Goal: Task Accomplishment & Management: Use online tool/utility

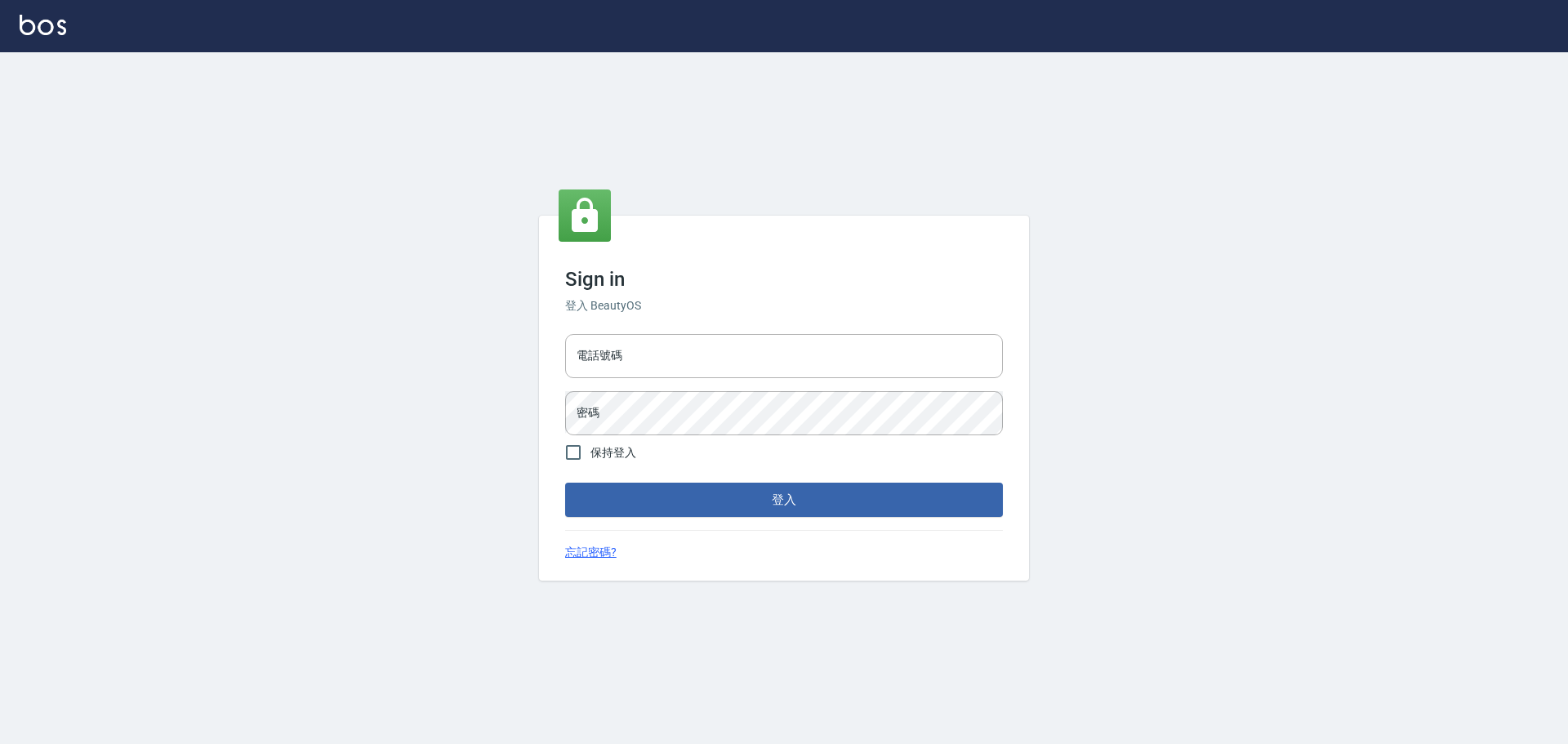
drag, startPoint x: 0, startPoint y: 0, endPoint x: 670, endPoint y: 329, distance: 746.4
click at [670, 329] on div "電話號碼 電話號碼 密碼 密碼" at bounding box center [783, 384] width 450 height 114
click at [670, 331] on div "電話號碼 電話號碼 密碼 密碼" at bounding box center [783, 384] width 450 height 114
click at [677, 348] on input "電話號碼" at bounding box center [784, 355] width 437 height 44
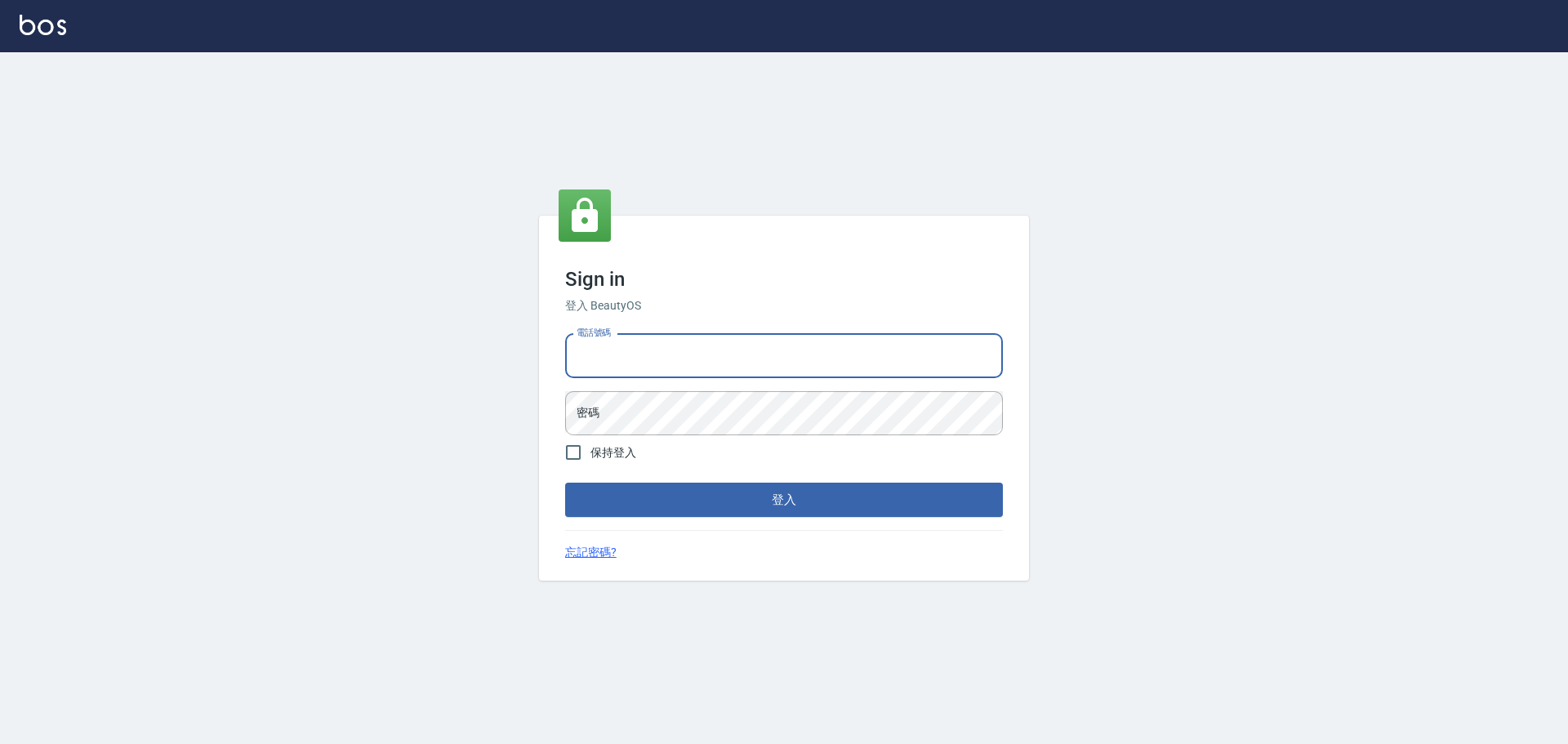
type input "0989189977"
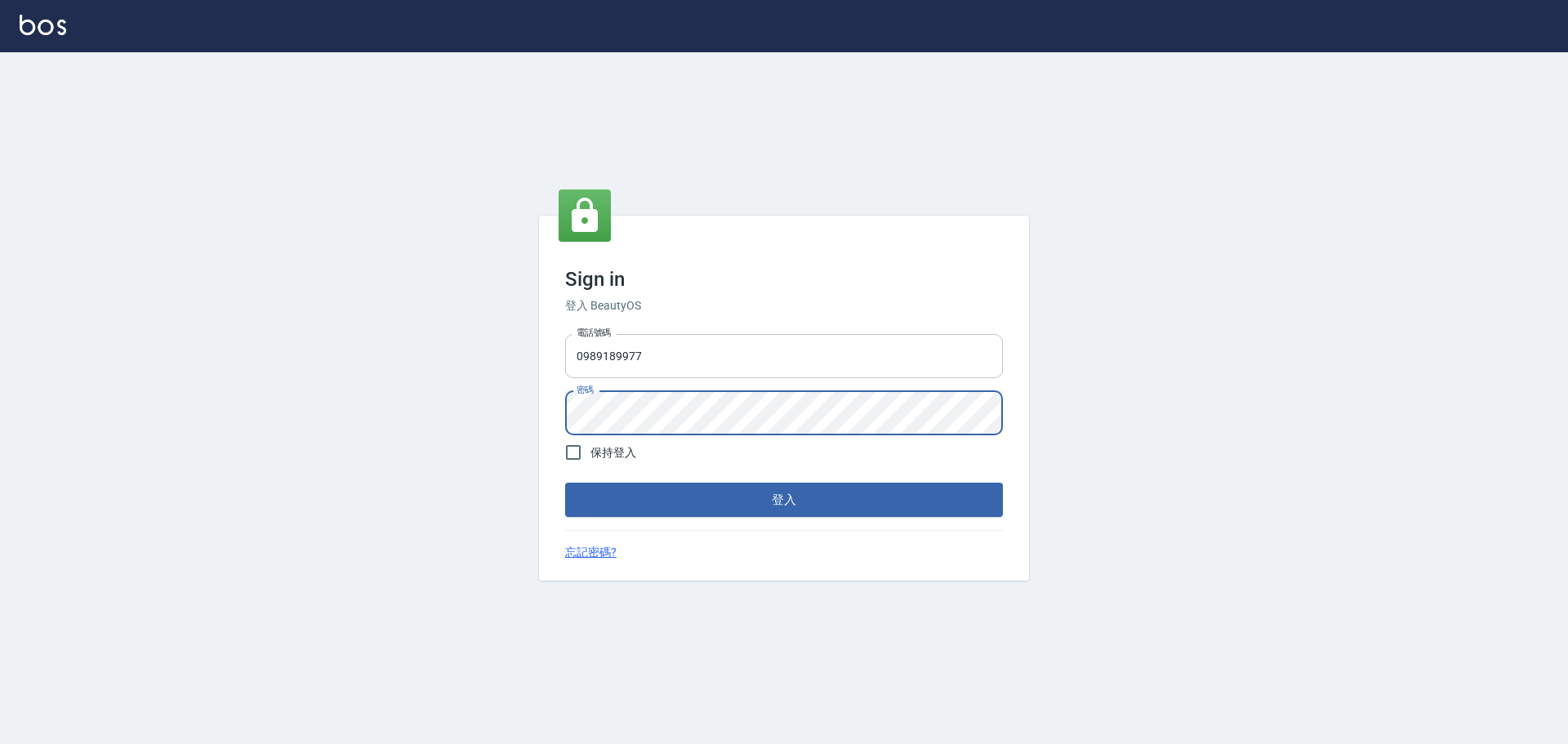
click at [565, 483] on button "登入" at bounding box center [784, 500] width 437 height 34
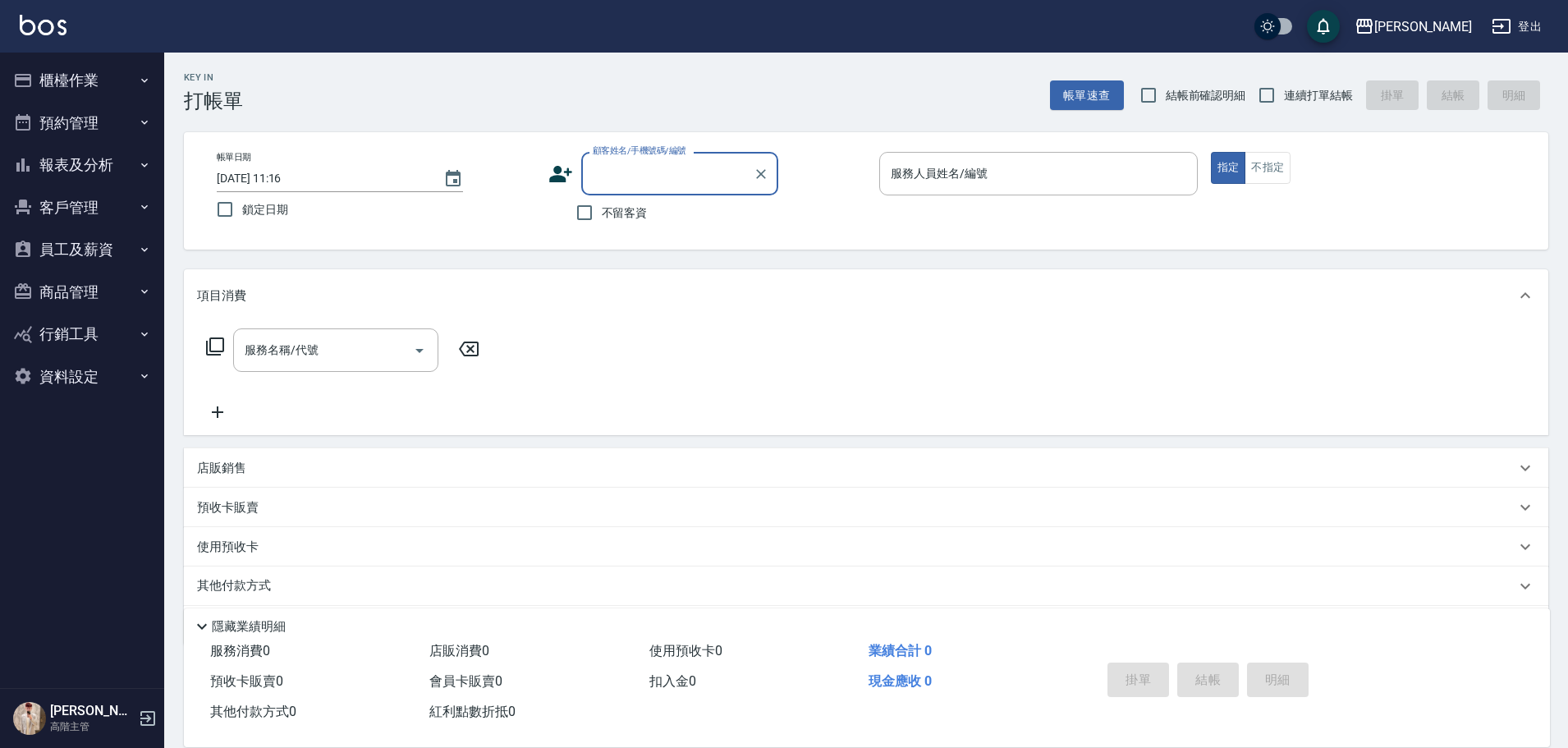
click at [118, 86] on button "櫃檯作業" at bounding box center [82, 80] width 151 height 42
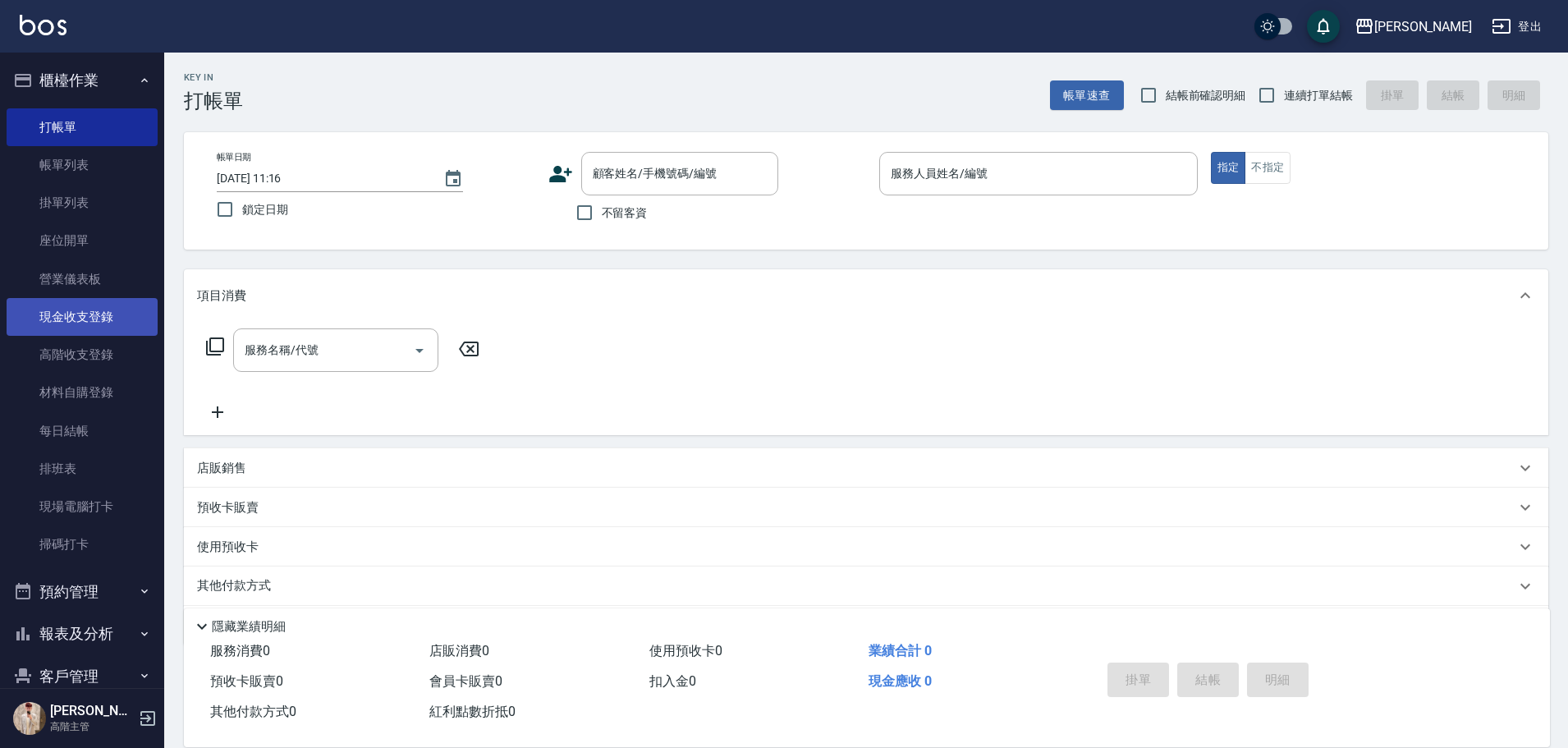
click at [91, 316] on link "現金收支登錄" at bounding box center [82, 317] width 151 height 38
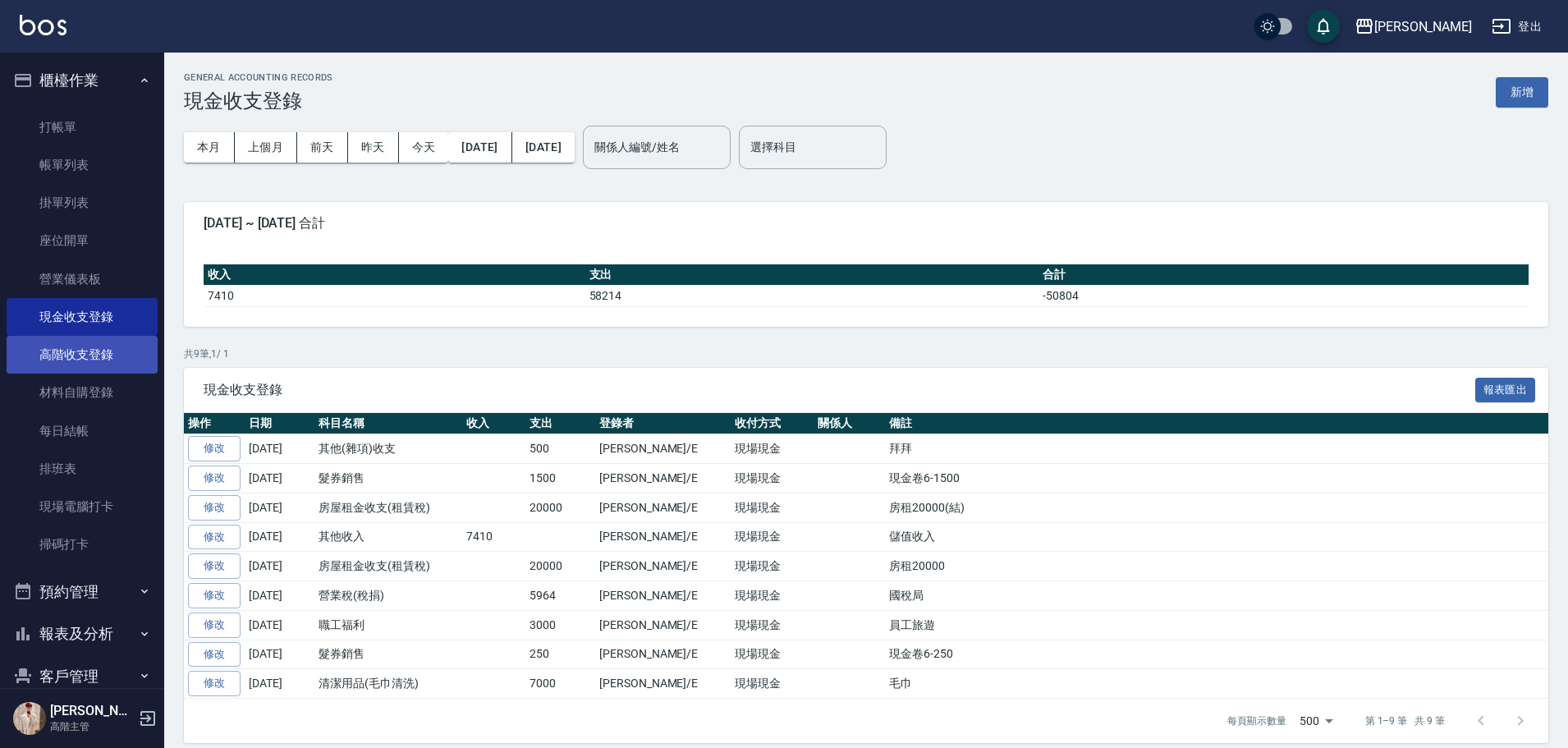
click at [113, 360] on link "高階收支登錄" at bounding box center [82, 355] width 151 height 38
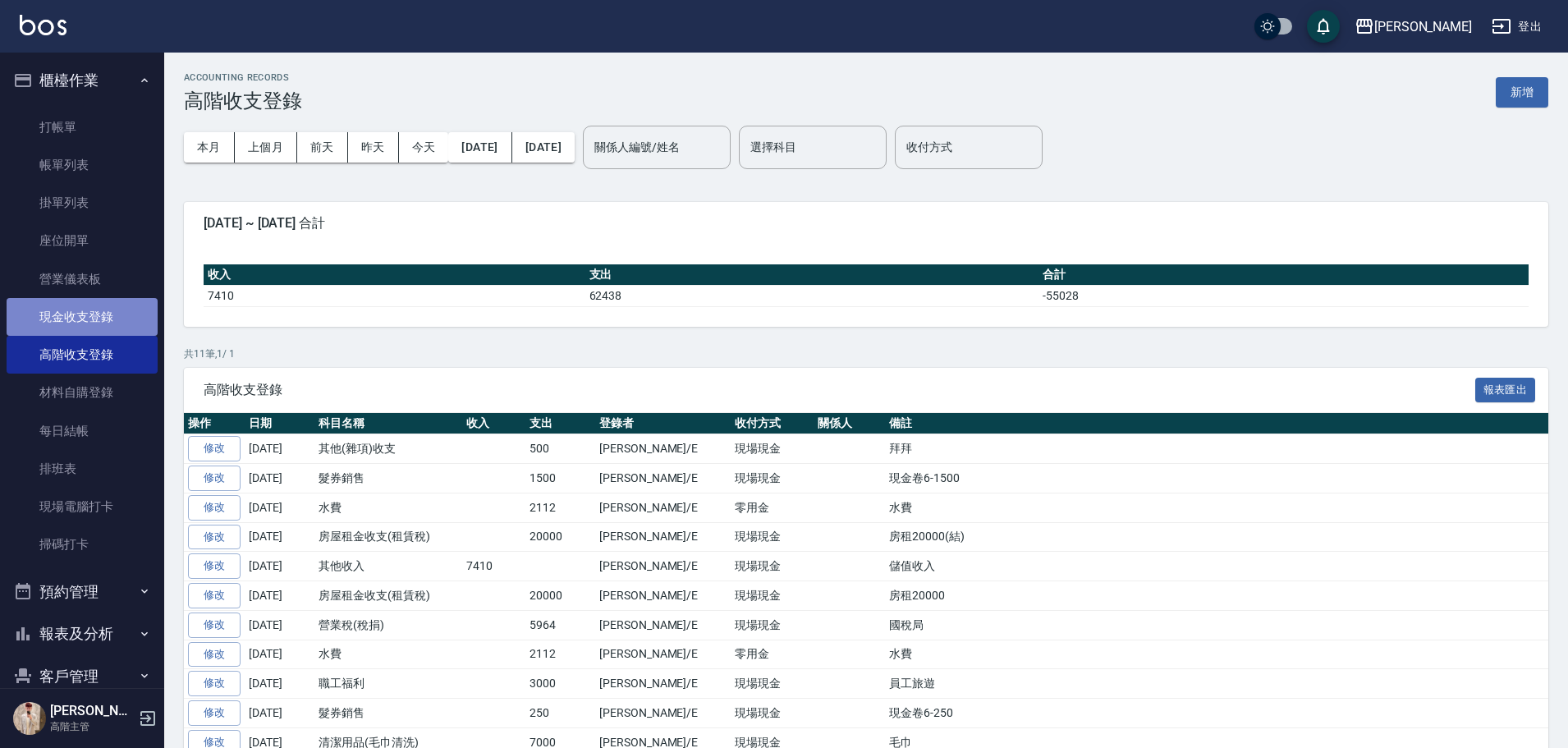
click at [97, 326] on link "現金收支登錄" at bounding box center [82, 317] width 151 height 38
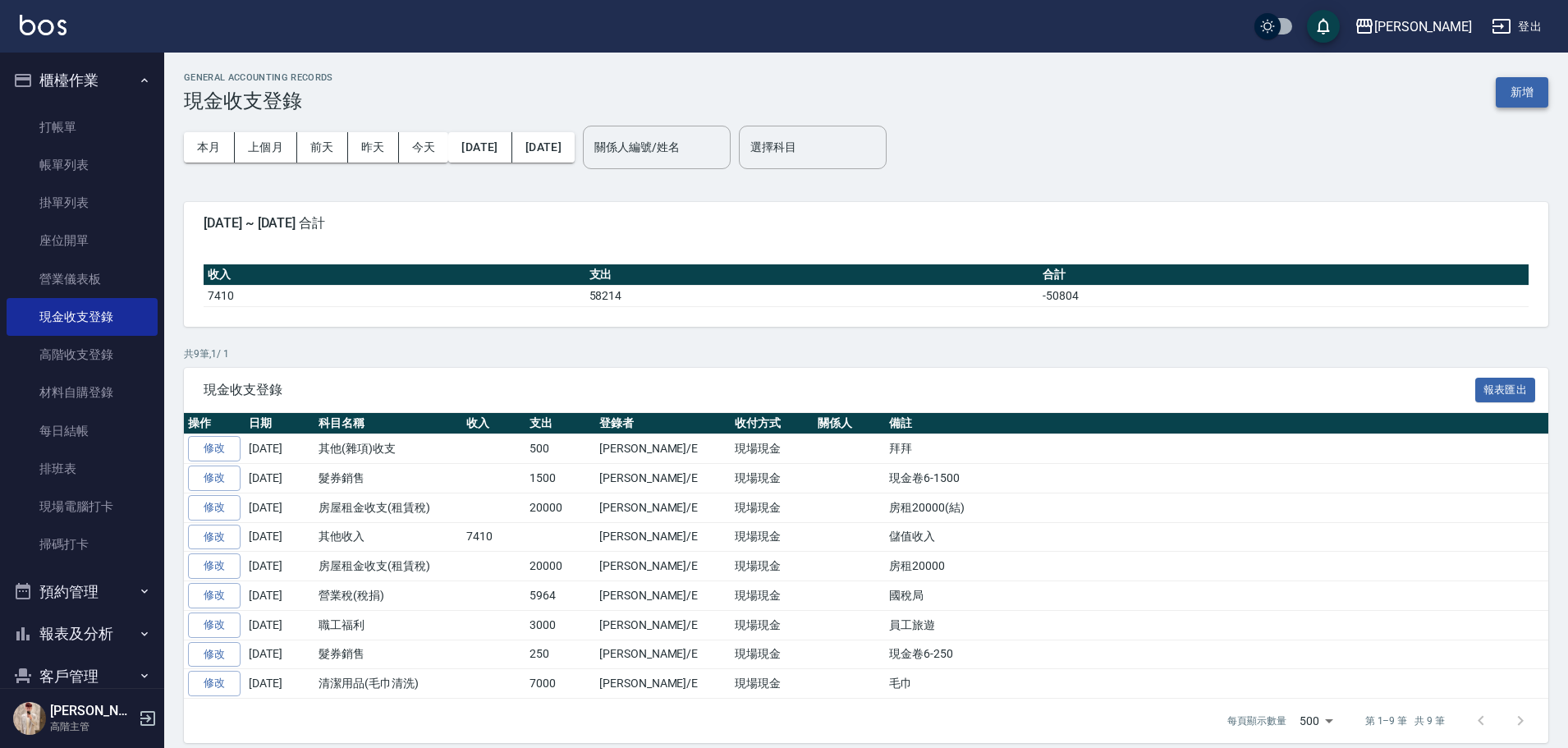
click at [1517, 93] on button "新增" at bounding box center [1521, 91] width 53 height 30
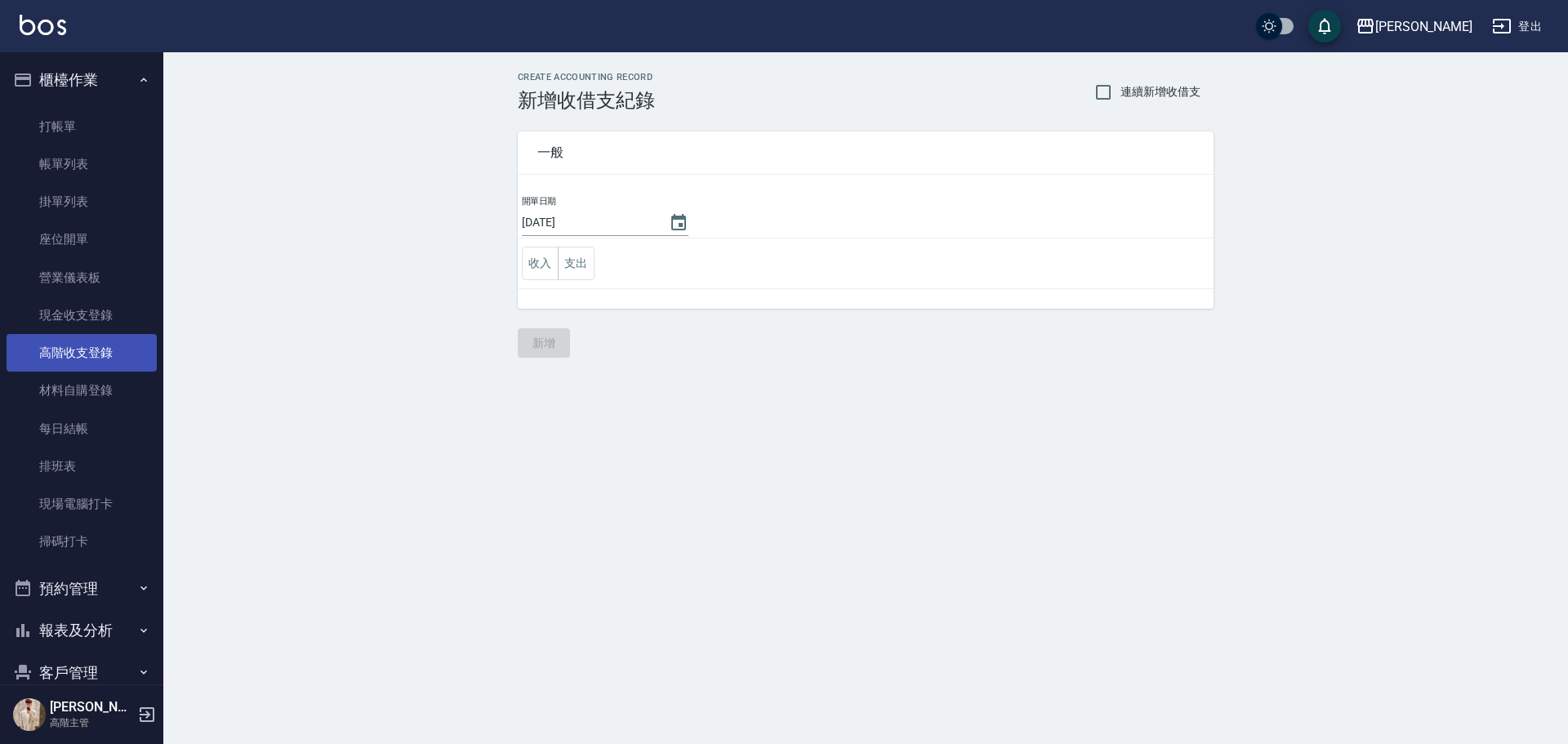
click at [103, 357] on link "高階收支登錄" at bounding box center [81, 353] width 150 height 38
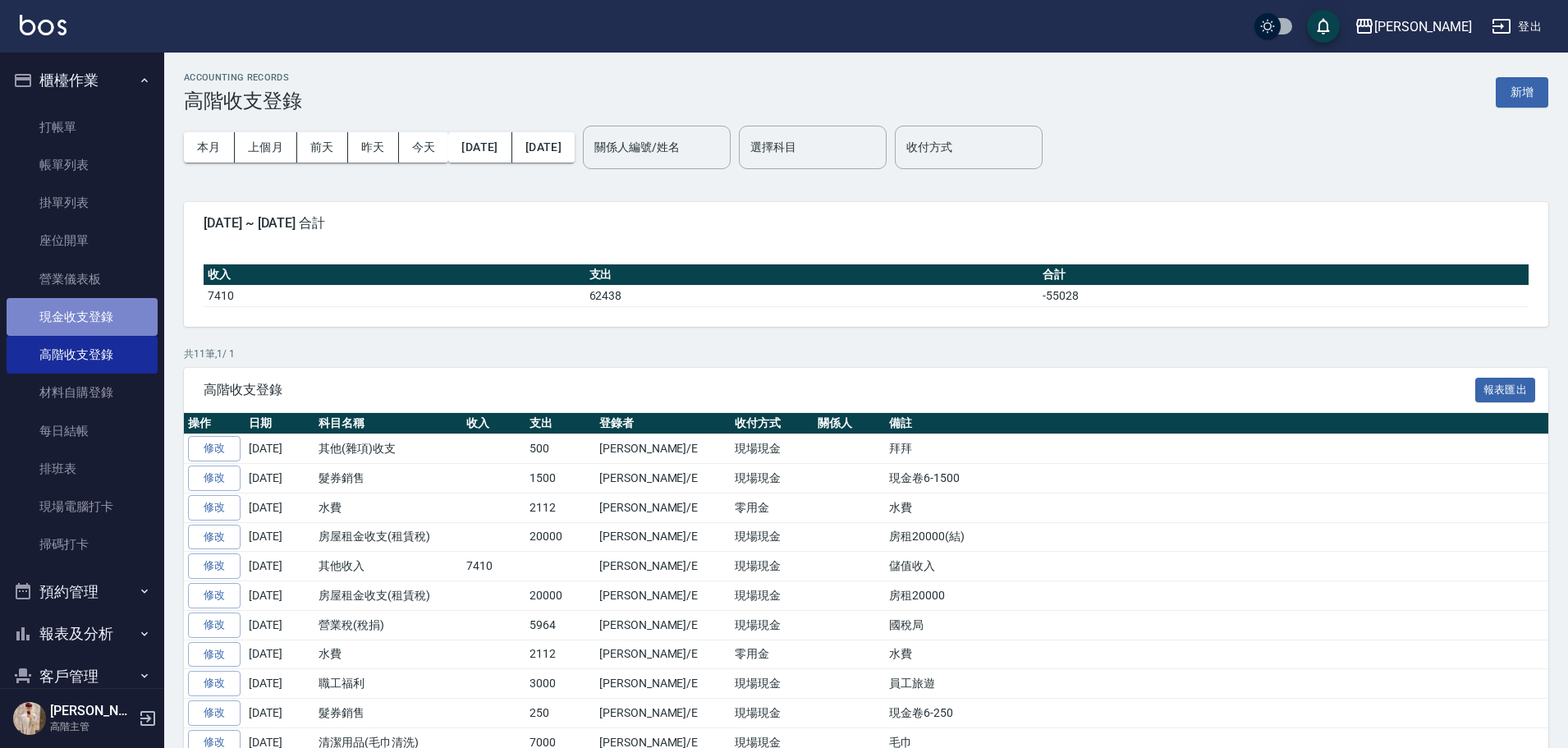
click at [110, 317] on link "現金收支登錄" at bounding box center [82, 317] width 151 height 38
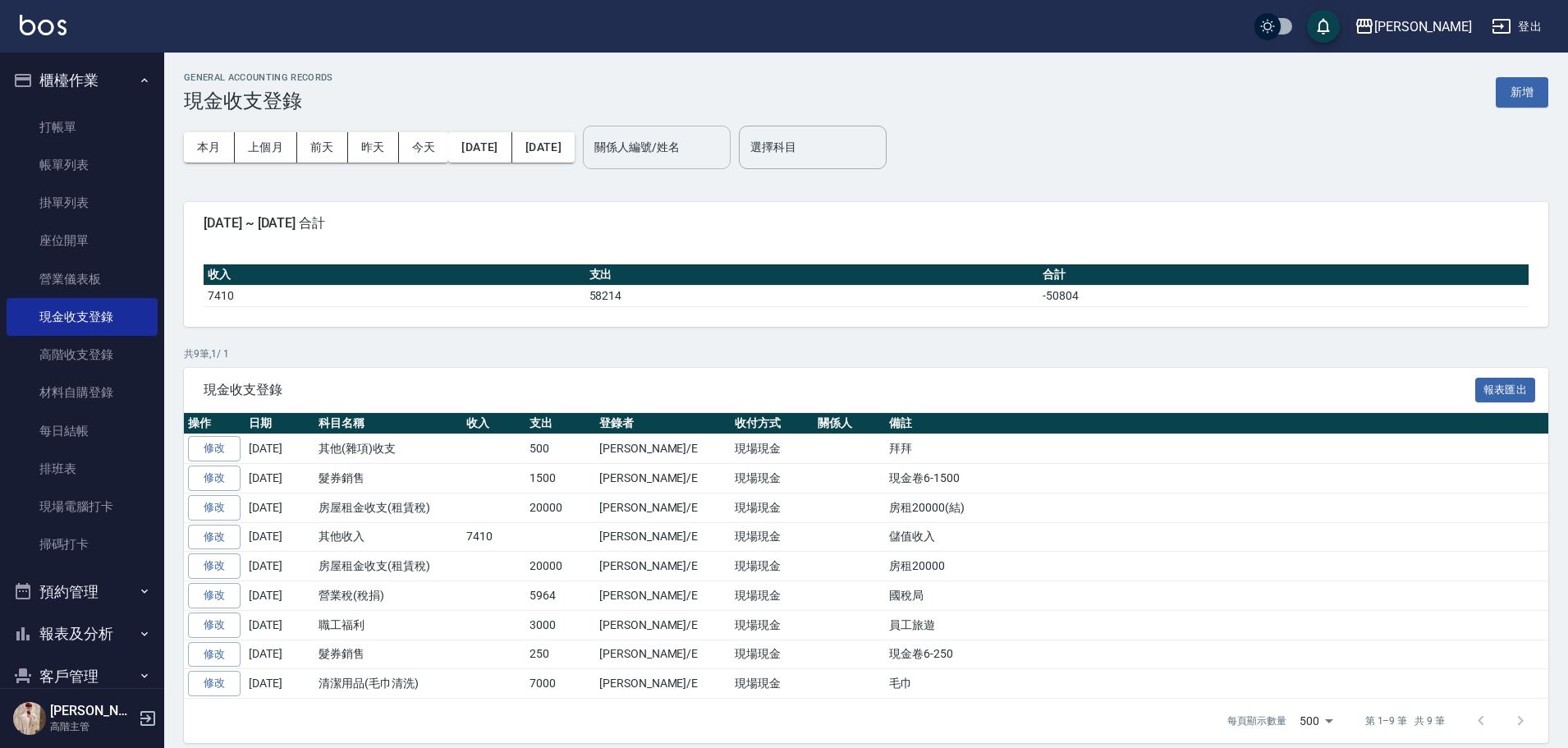
click at [724, 158] on input "關係人編號/姓名" at bounding box center [656, 147] width 133 height 28
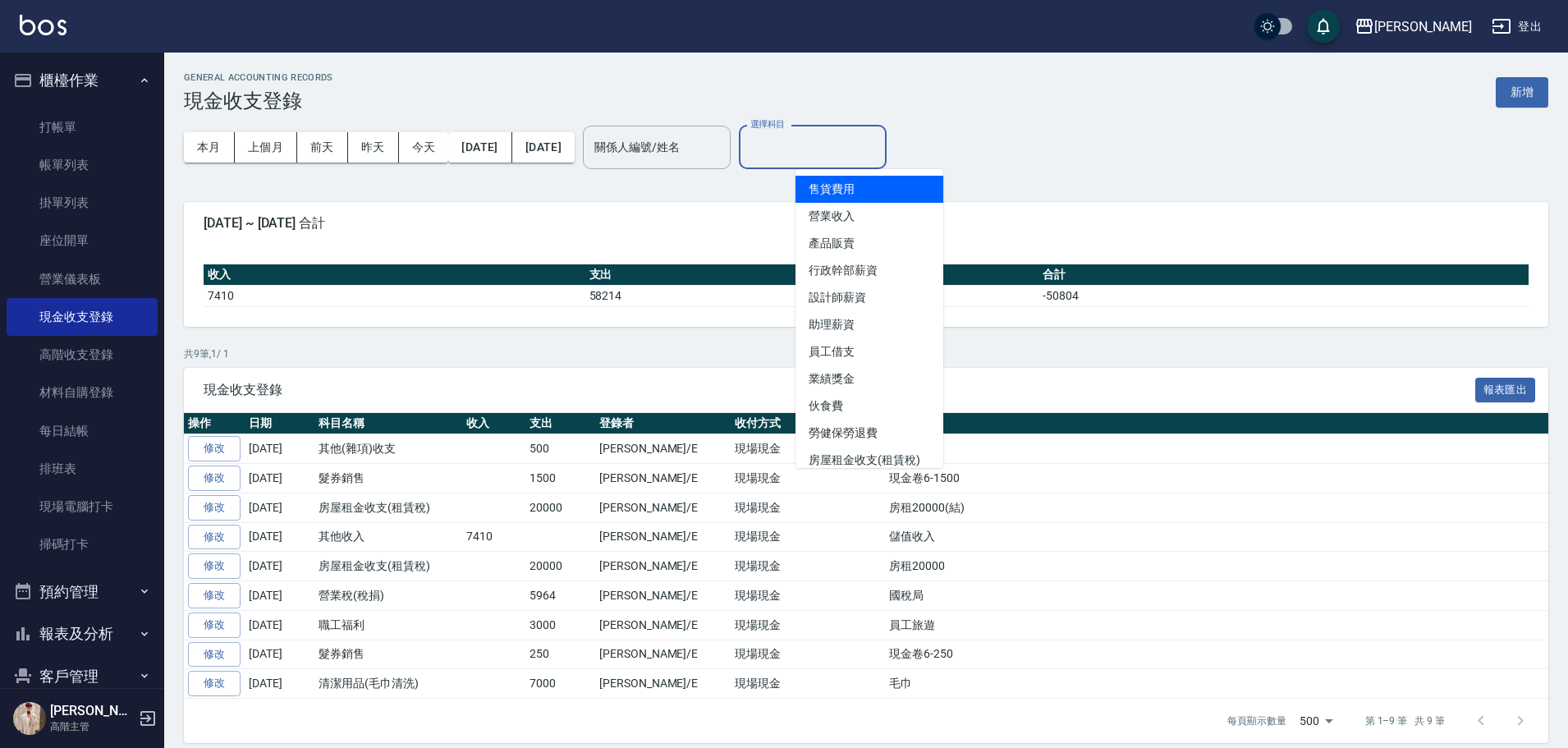
click at [875, 154] on input "選擇科目" at bounding box center [812, 147] width 133 height 28
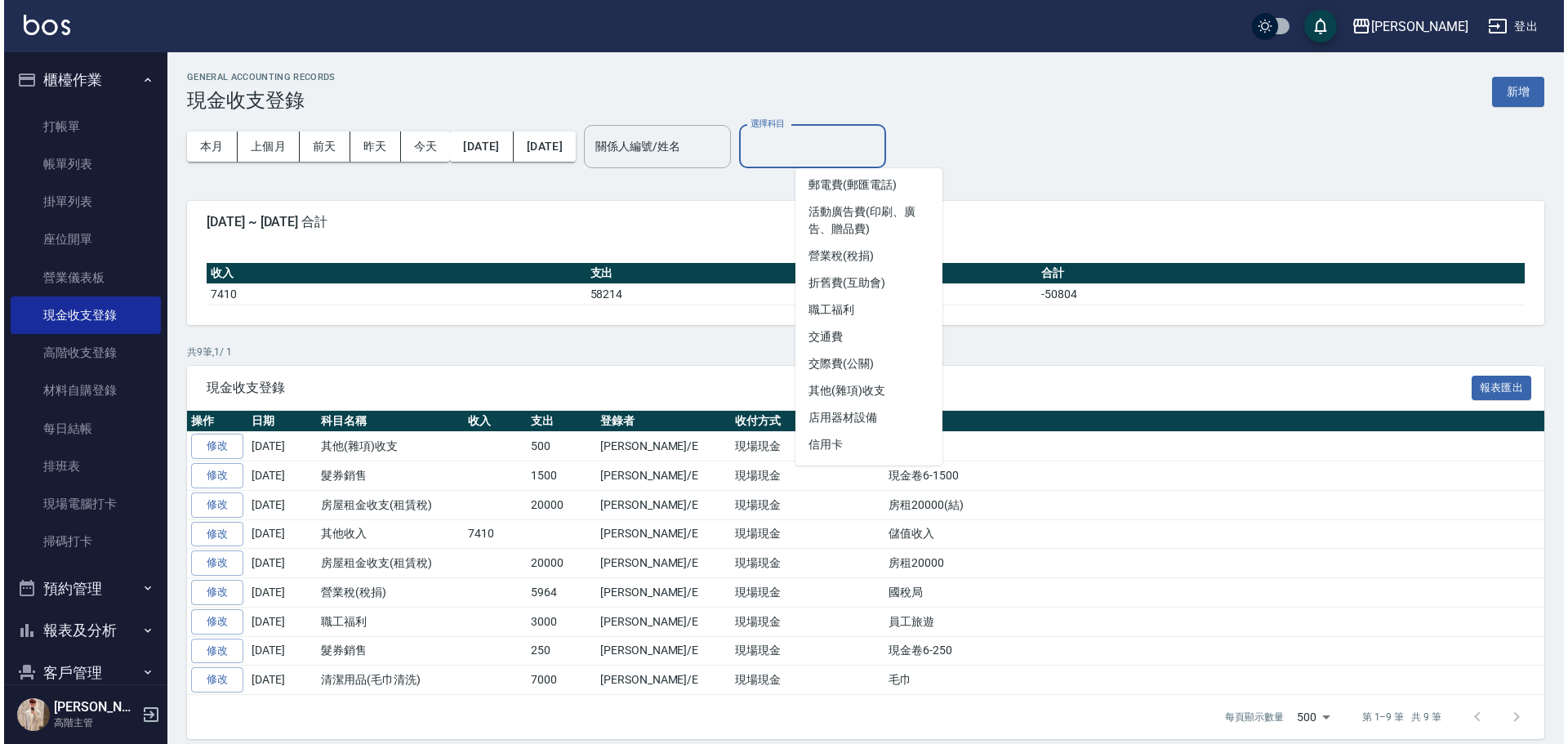
scroll to position [531, 0]
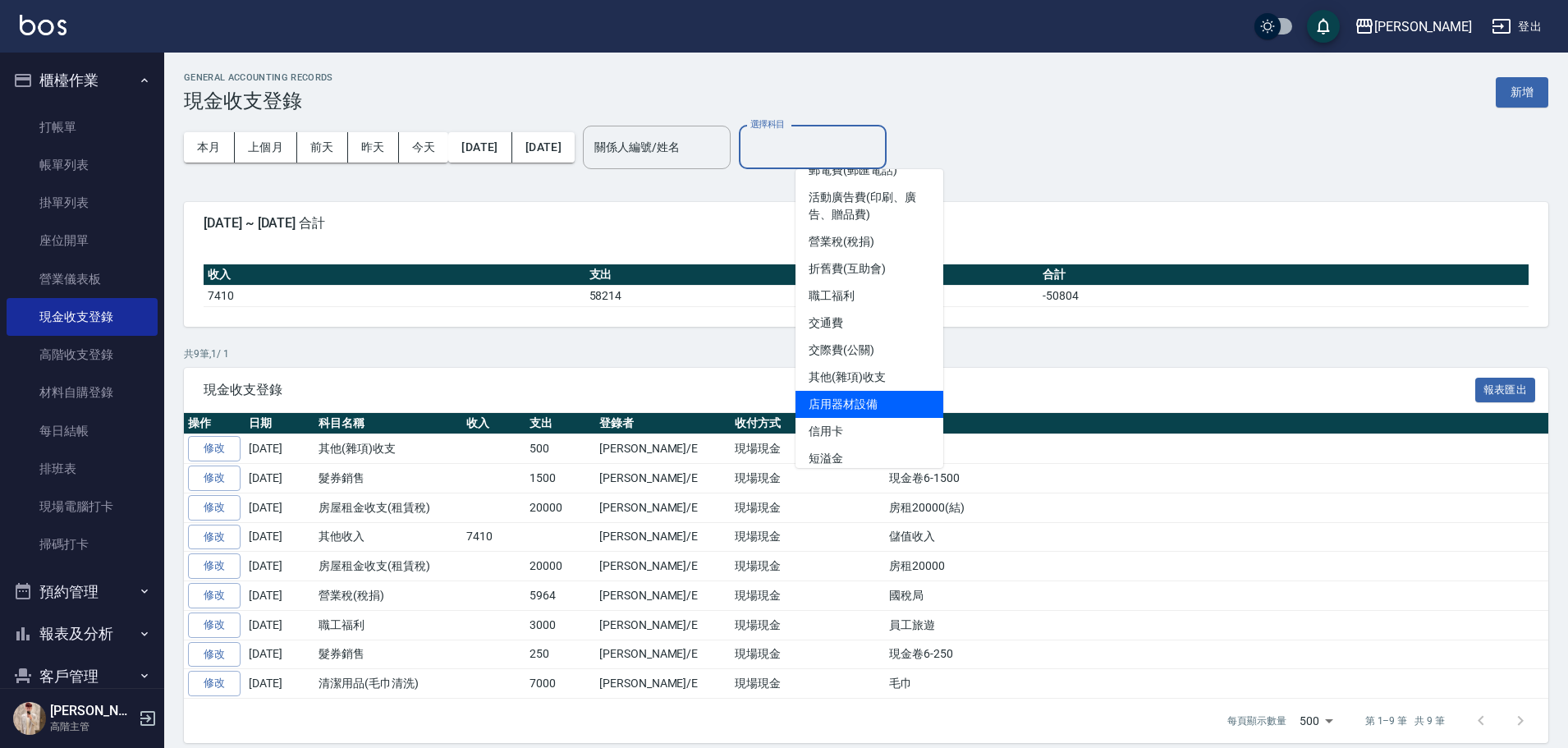
click at [872, 404] on li "店用器材設備" at bounding box center [869, 404] width 147 height 27
type input "店用器材設備"
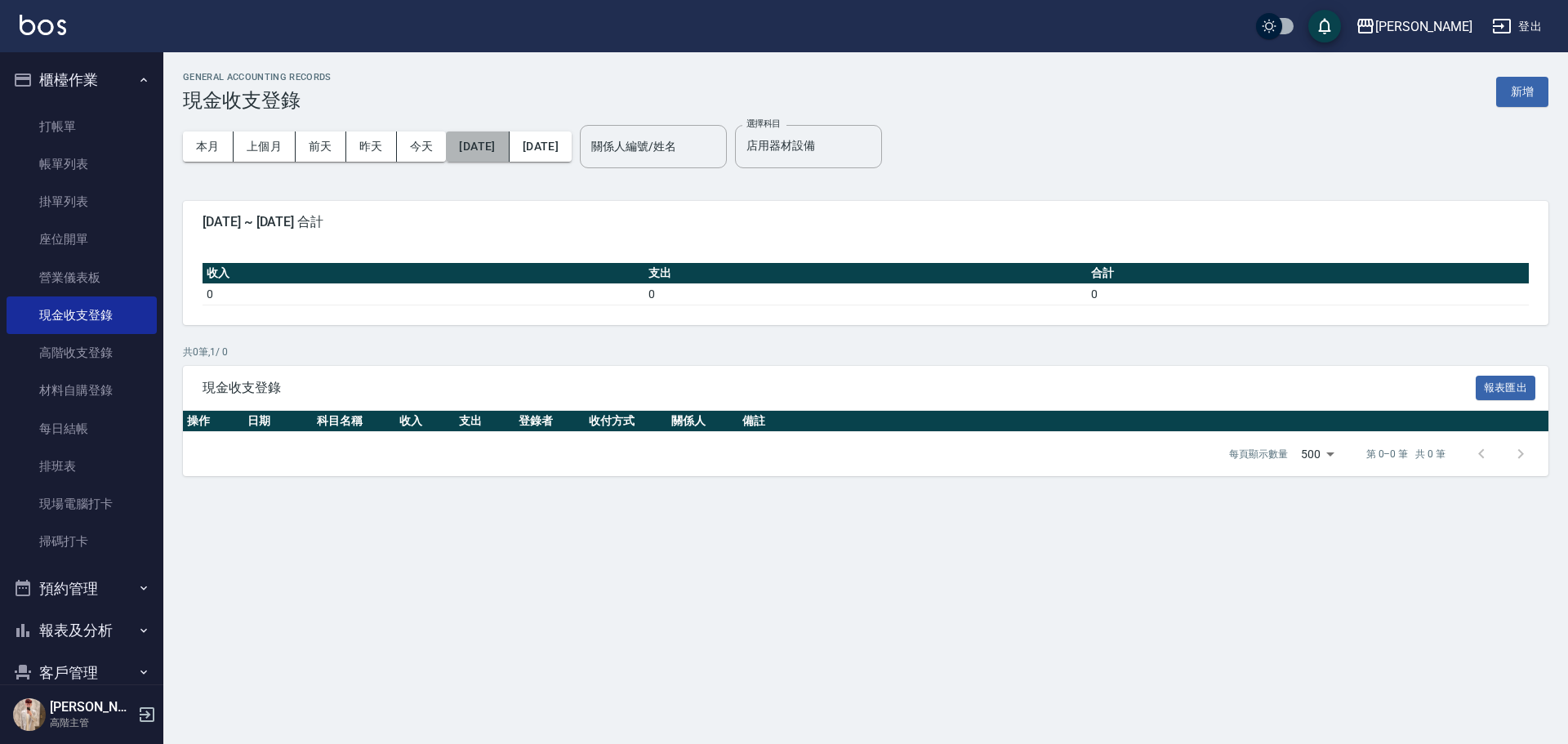
click at [489, 145] on button "[DATE]" at bounding box center [477, 146] width 63 height 30
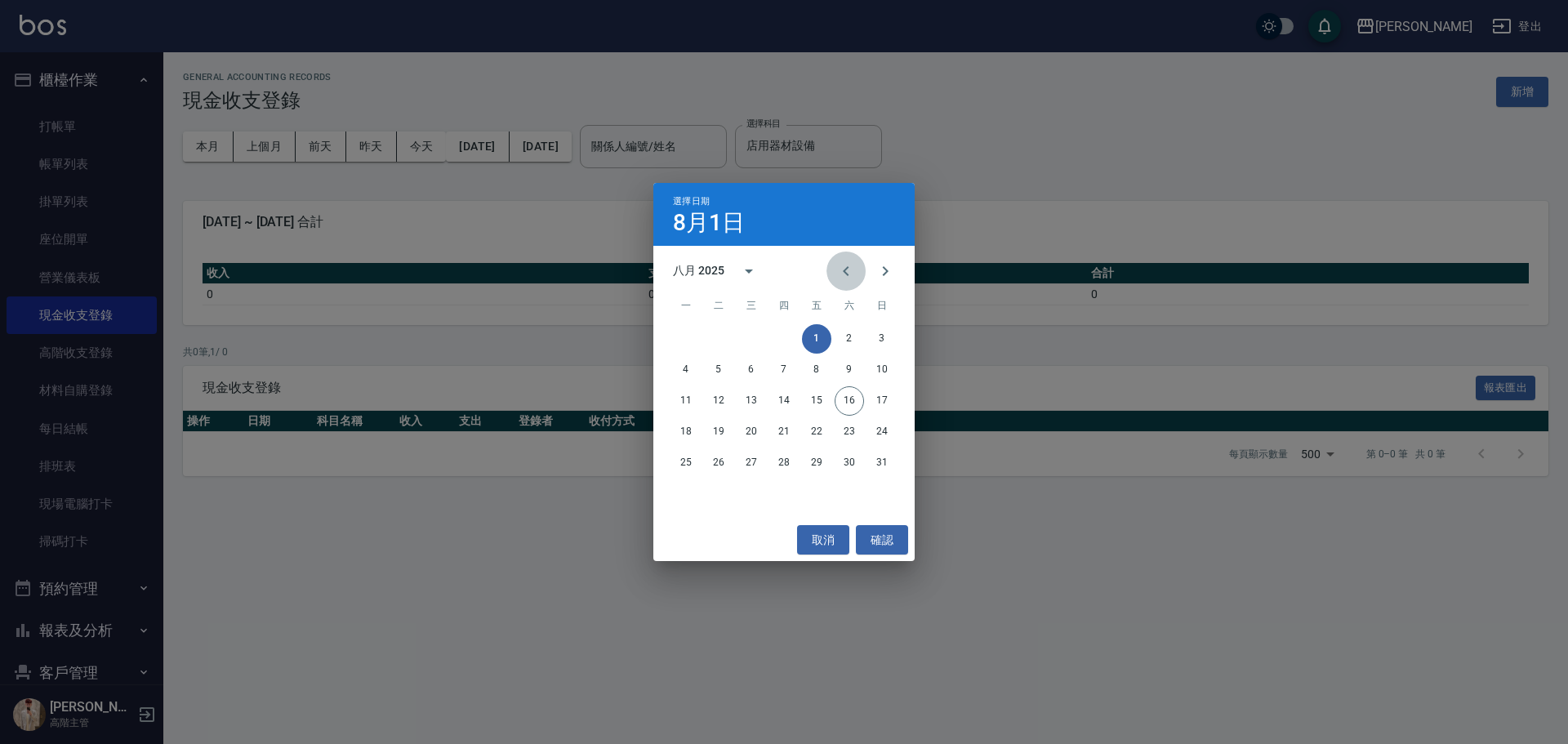
click at [848, 275] on icon "Previous month" at bounding box center [846, 271] width 20 height 20
click at [703, 268] on div "七月 2025" at bounding box center [698, 271] width 51 height 17
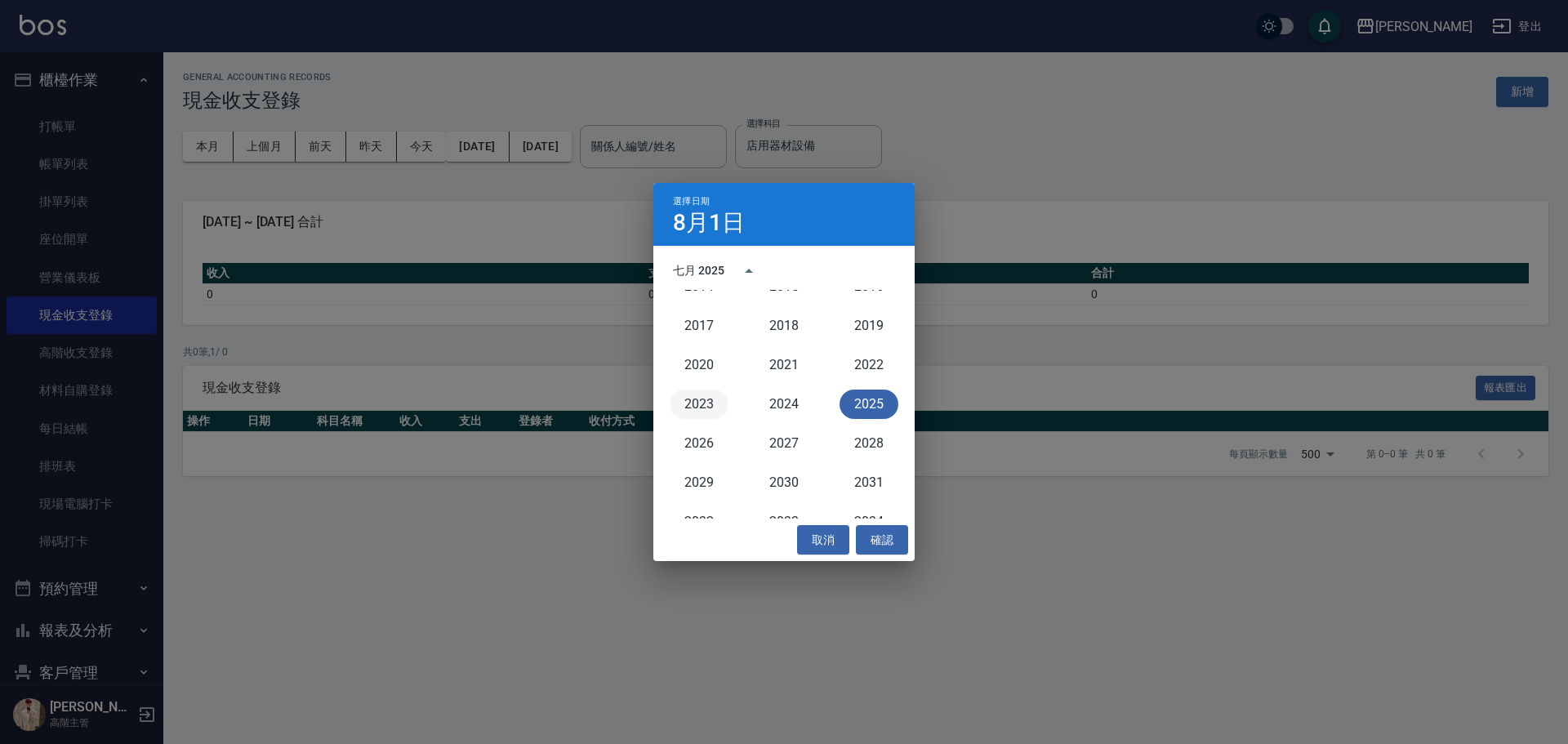
click at [694, 409] on button "2023" at bounding box center [699, 404] width 59 height 29
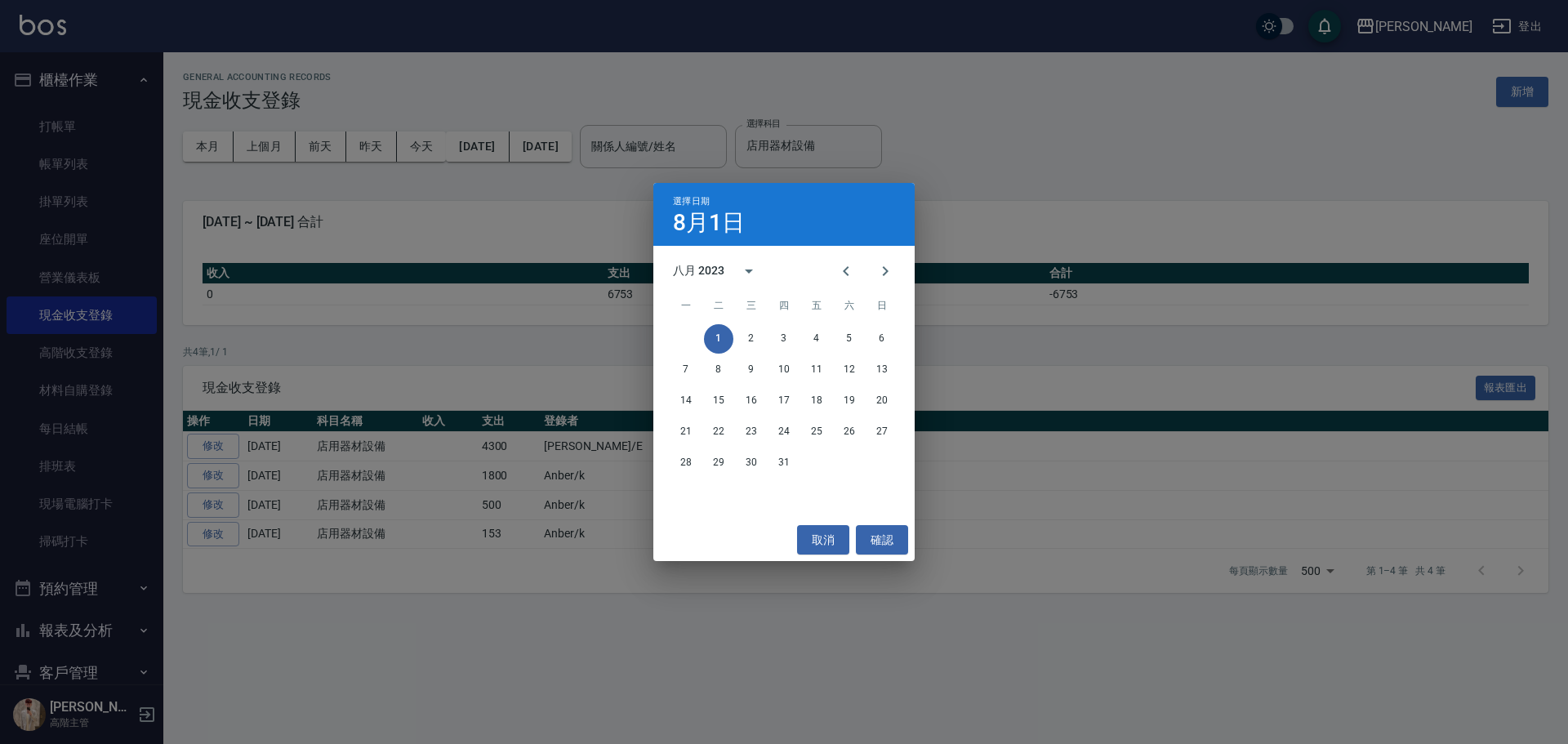
click at [690, 273] on div "八月 2023" at bounding box center [698, 271] width 51 height 17
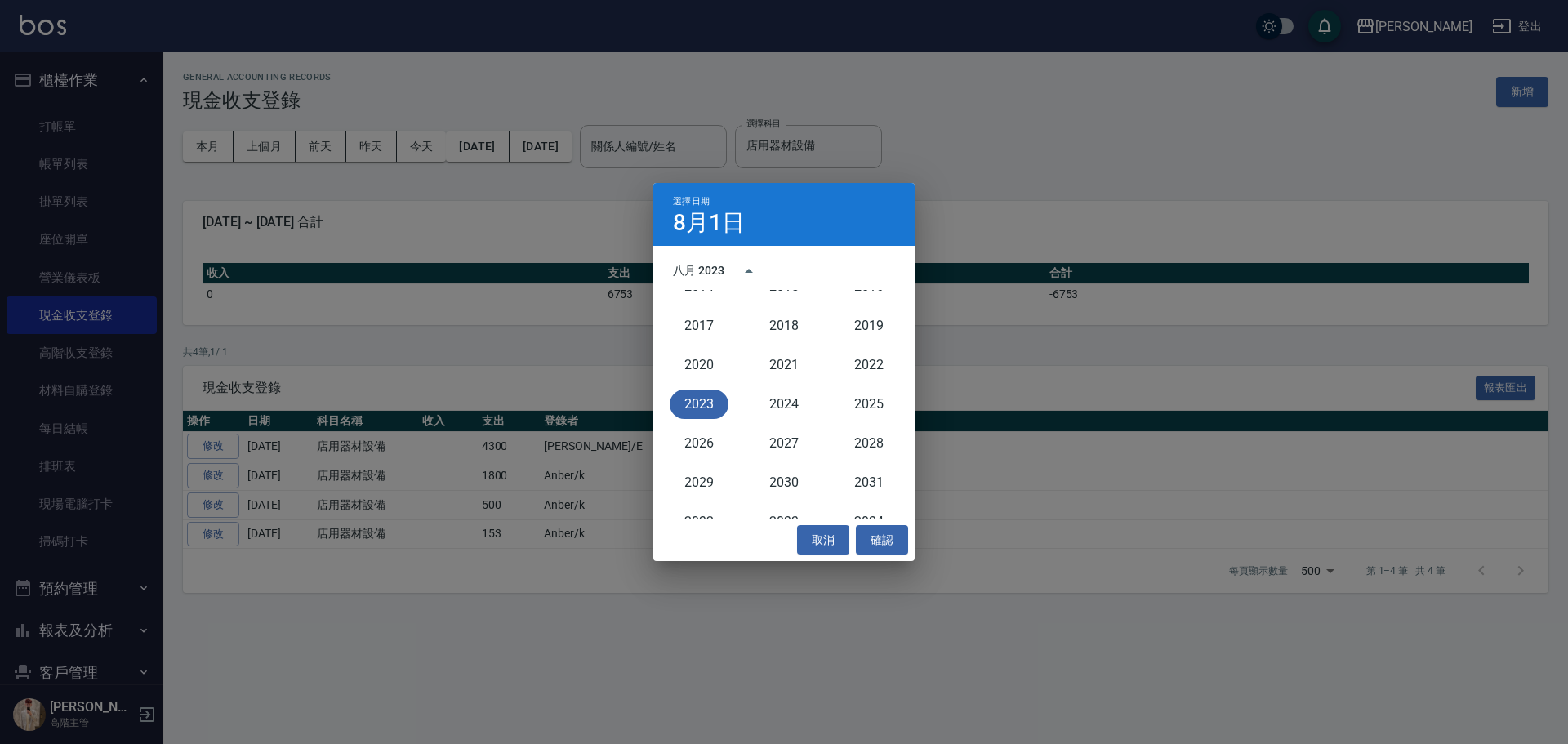
click at [704, 399] on button "2023" at bounding box center [699, 404] width 59 height 29
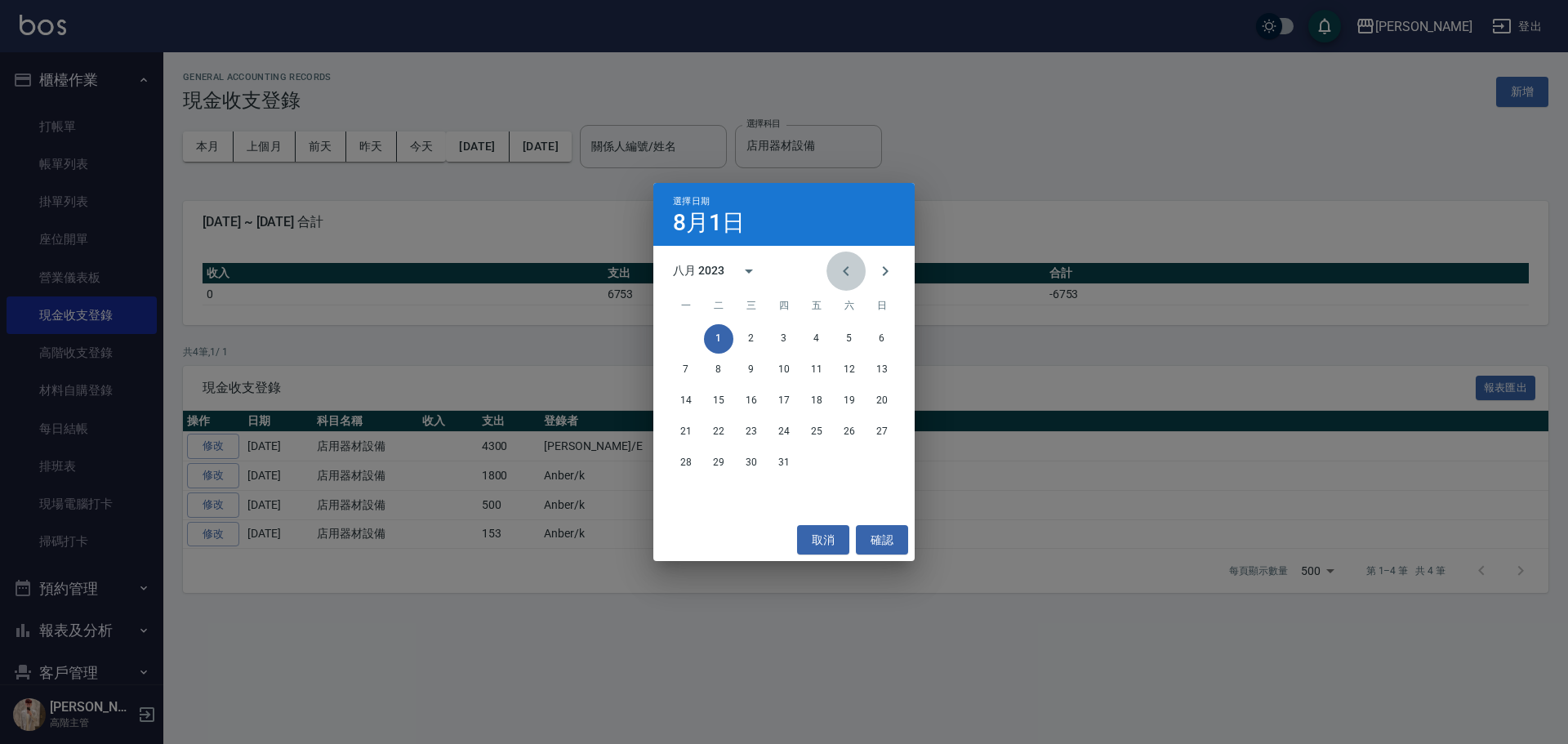
click at [849, 263] on icon "Previous month" at bounding box center [846, 271] width 20 height 20
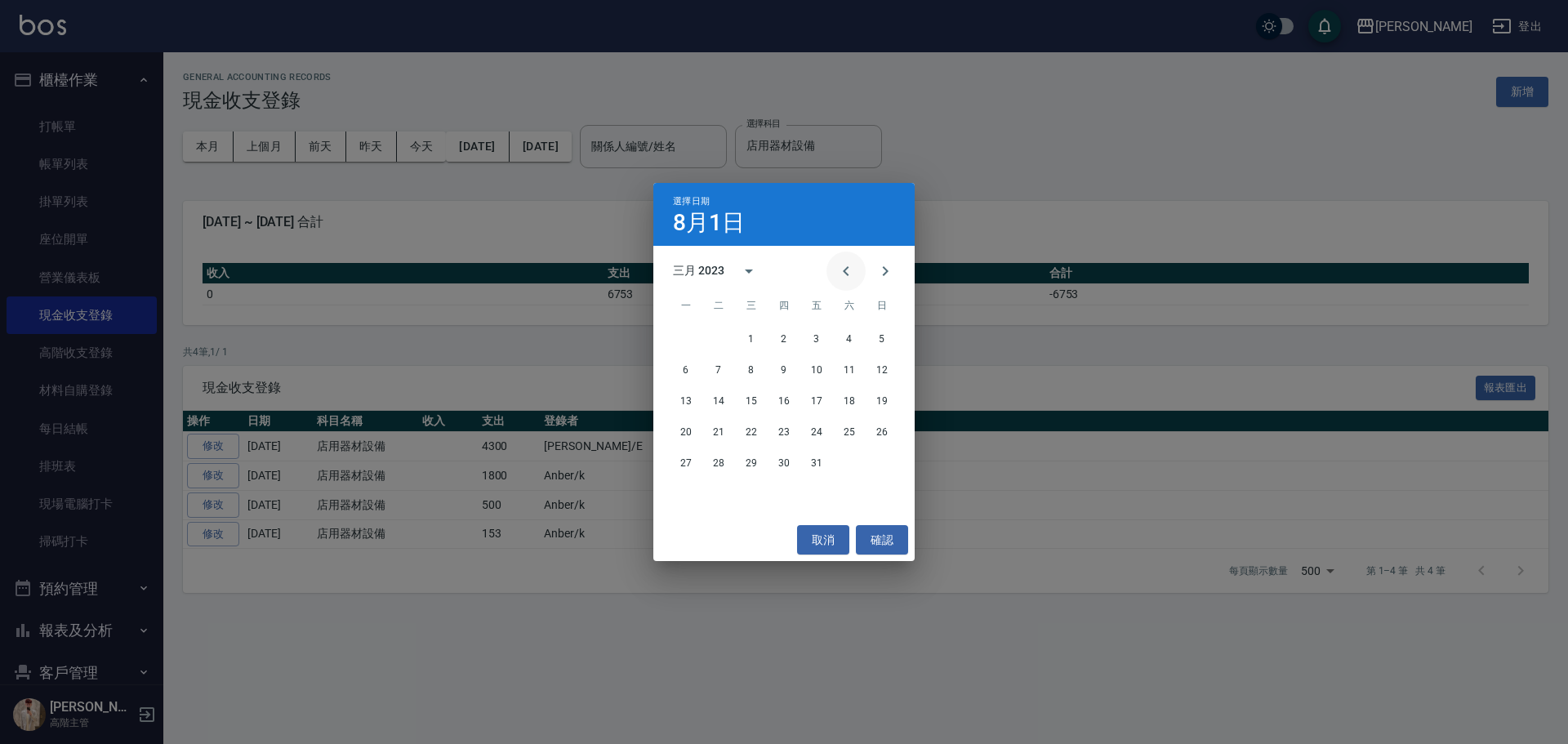
click at [849, 263] on icon "Previous month" at bounding box center [846, 271] width 20 height 20
click at [880, 342] on button "1" at bounding box center [882, 339] width 29 height 29
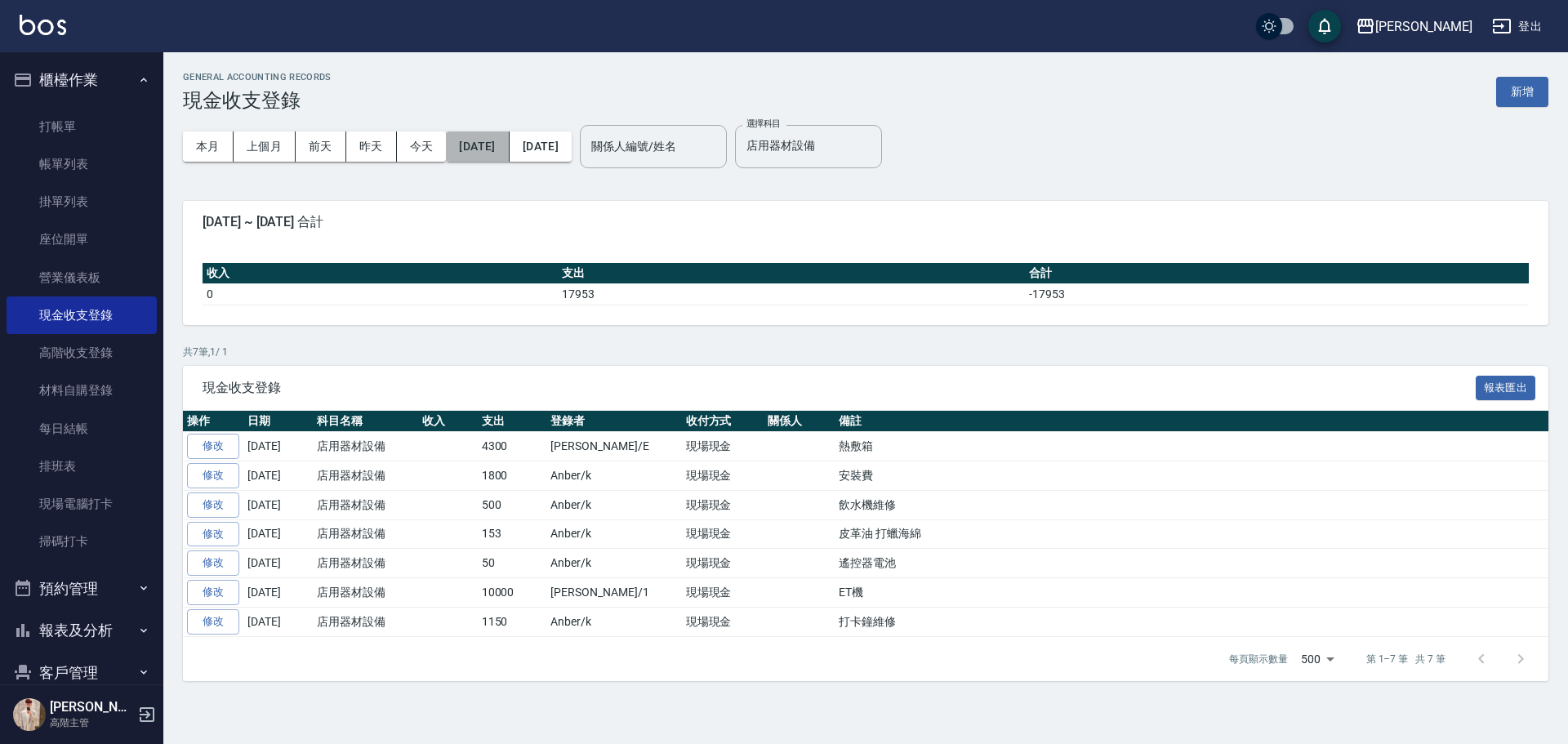
click at [504, 150] on button "[DATE]" at bounding box center [477, 146] width 63 height 30
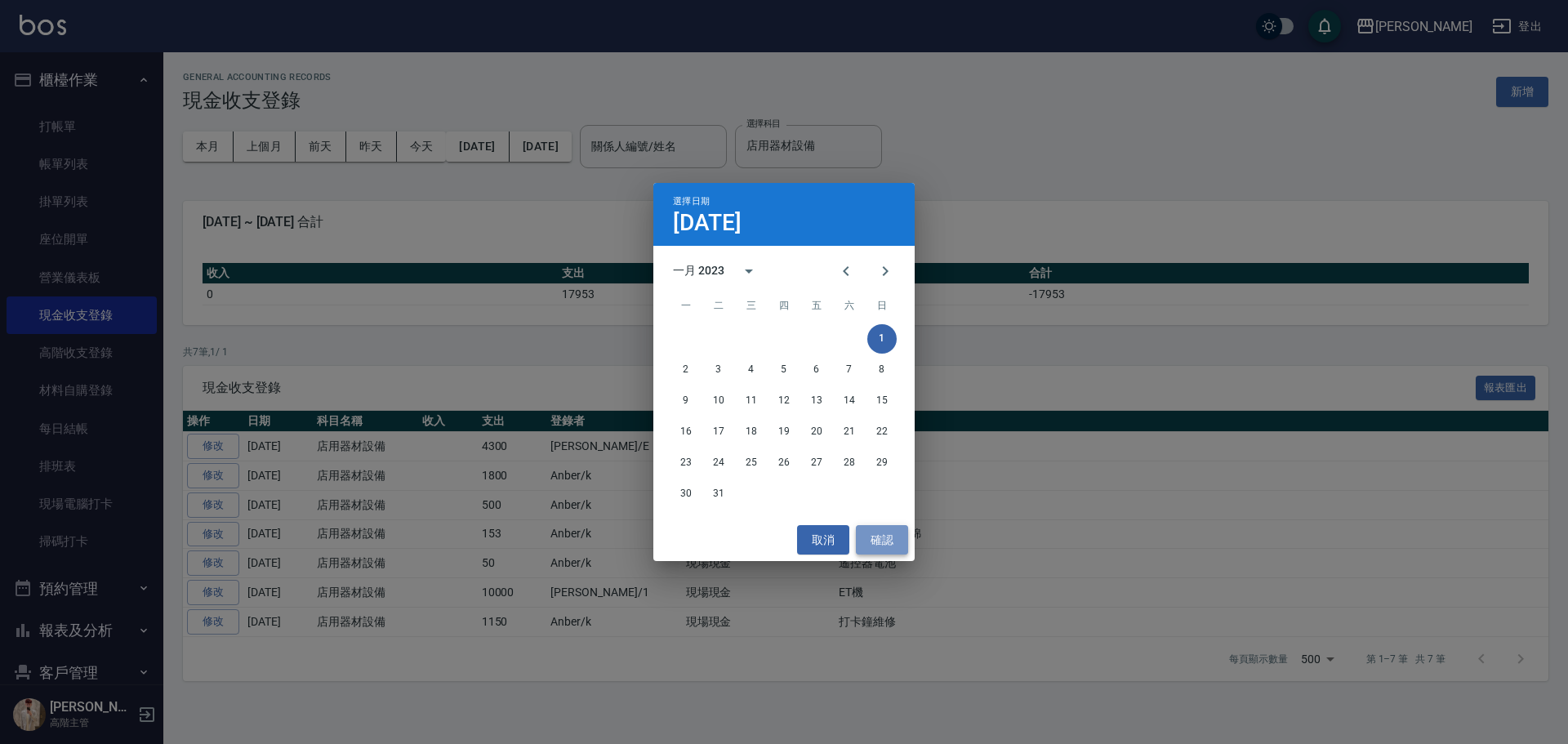
click at [879, 543] on button "確認" at bounding box center [882, 540] width 52 height 30
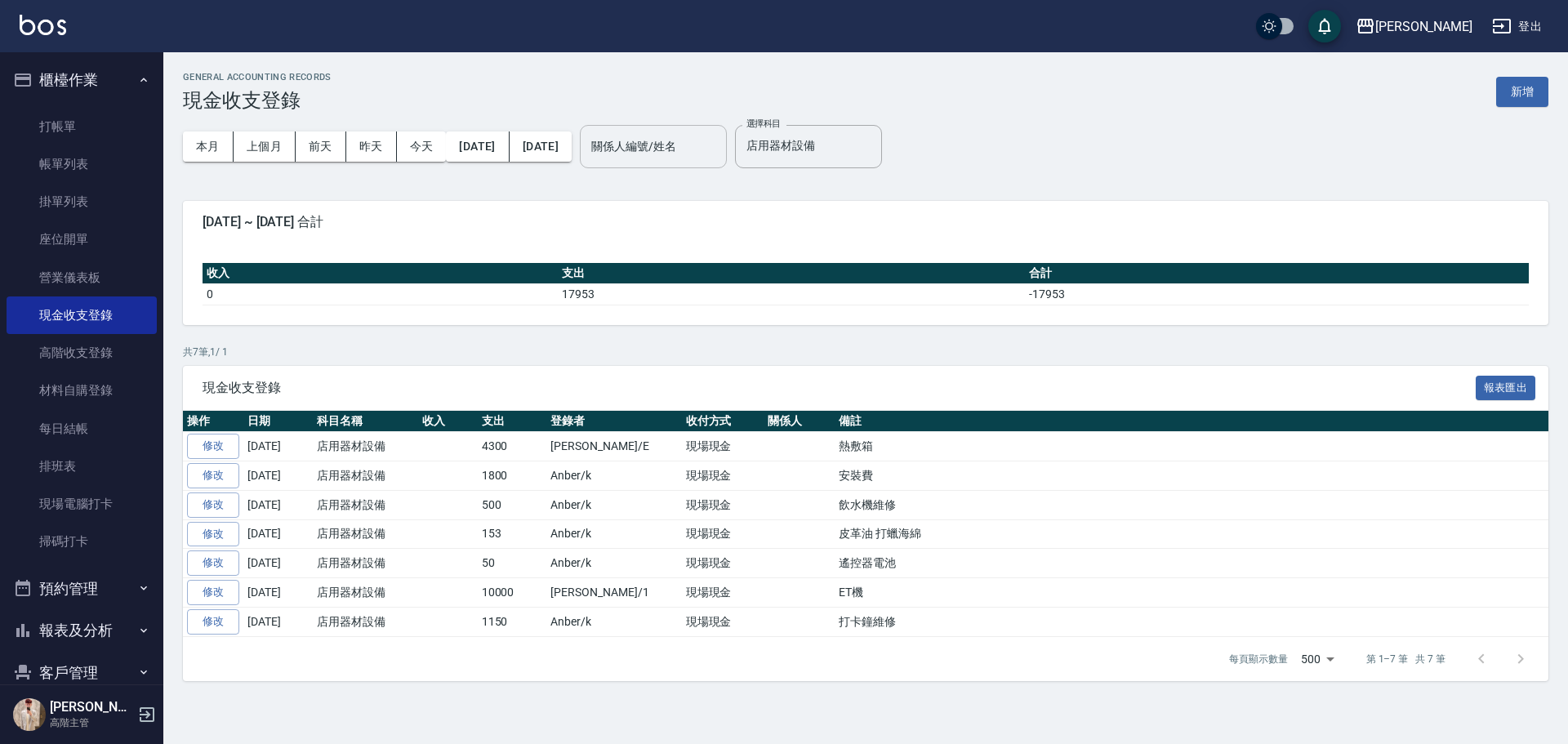
click at [720, 145] on input "關係人編號/姓名" at bounding box center [653, 146] width 132 height 28
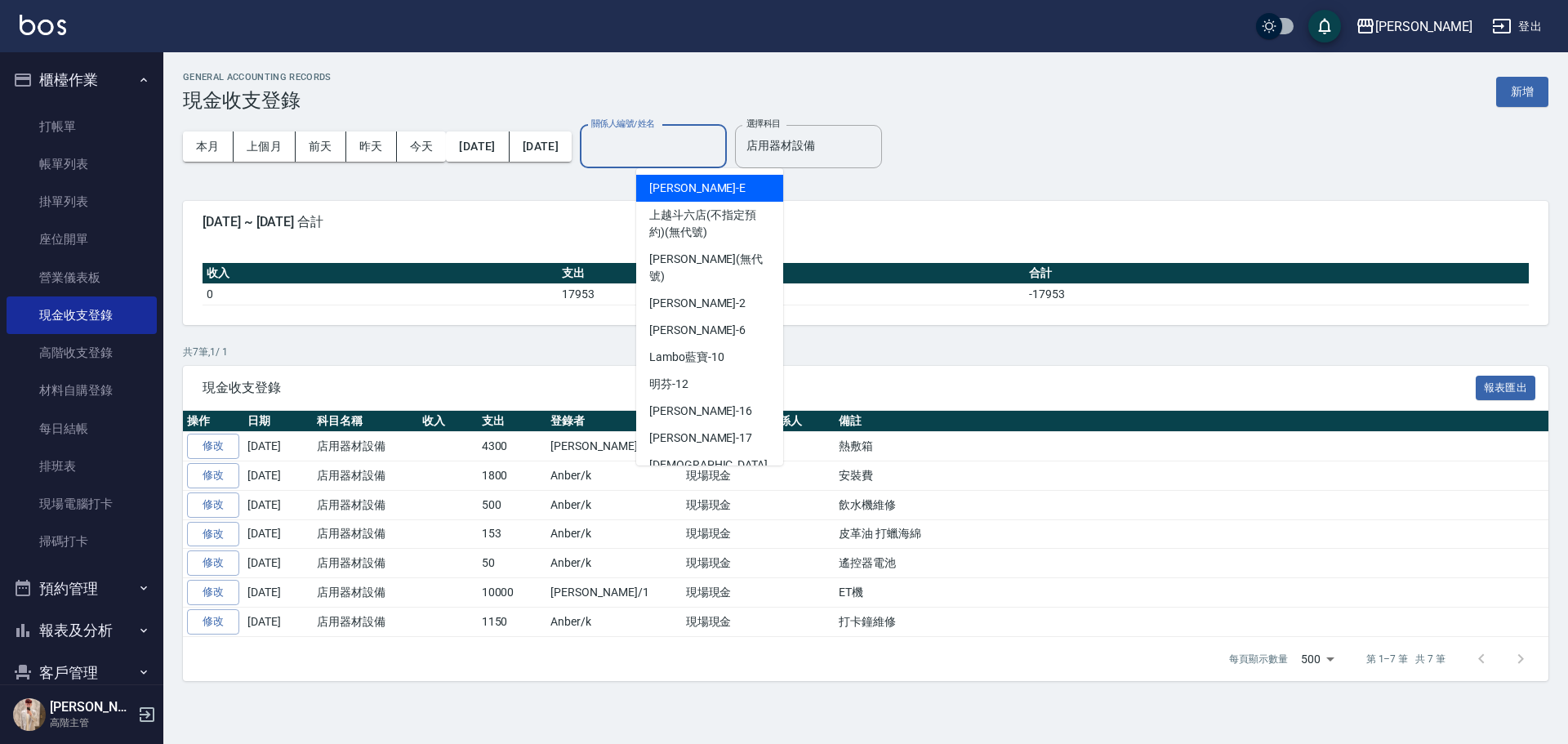
click at [745, 187] on div "[PERSON_NAME]" at bounding box center [709, 188] width 147 height 27
type input "[PERSON_NAME]"
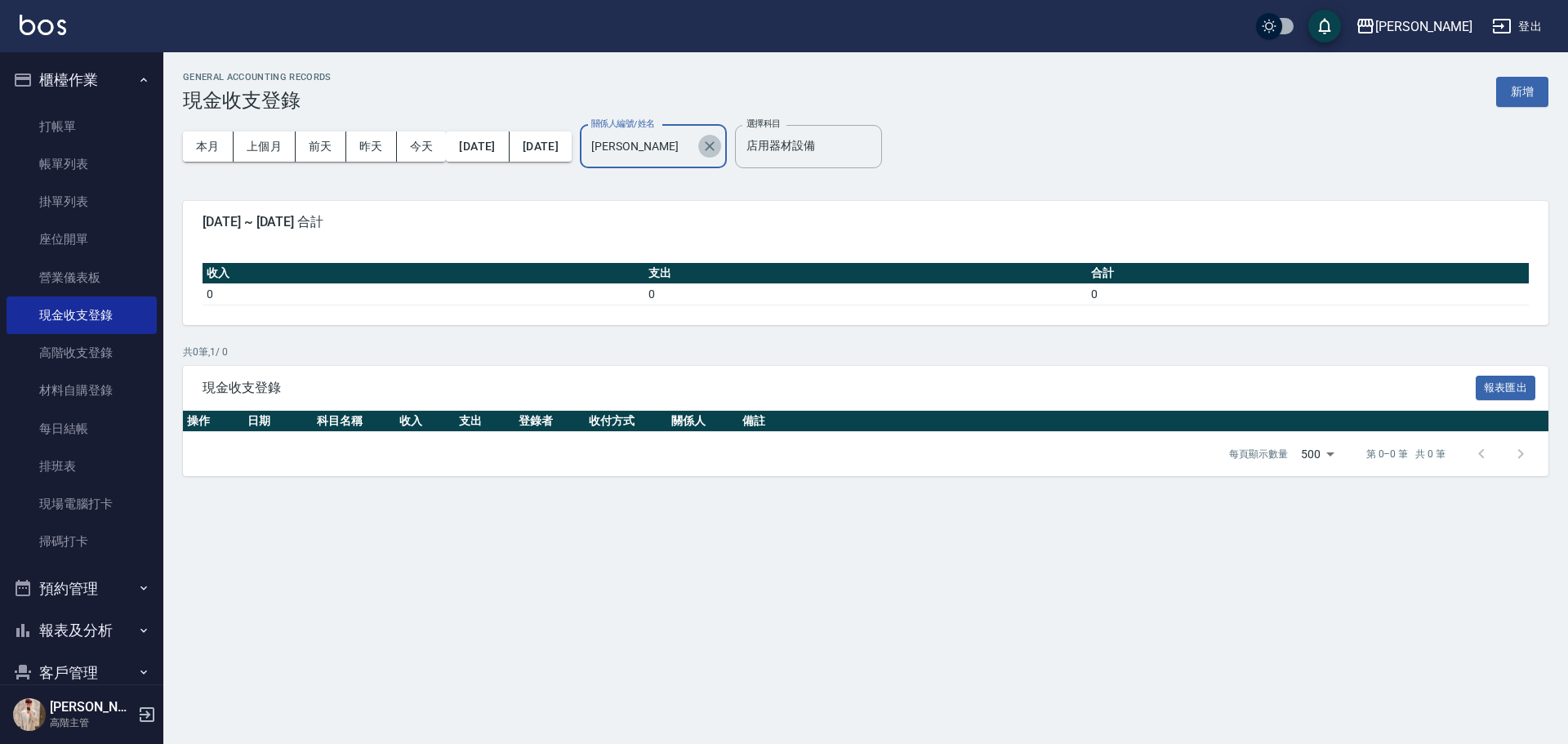
click at [718, 144] on icon "Clear" at bounding box center [709, 146] width 16 height 16
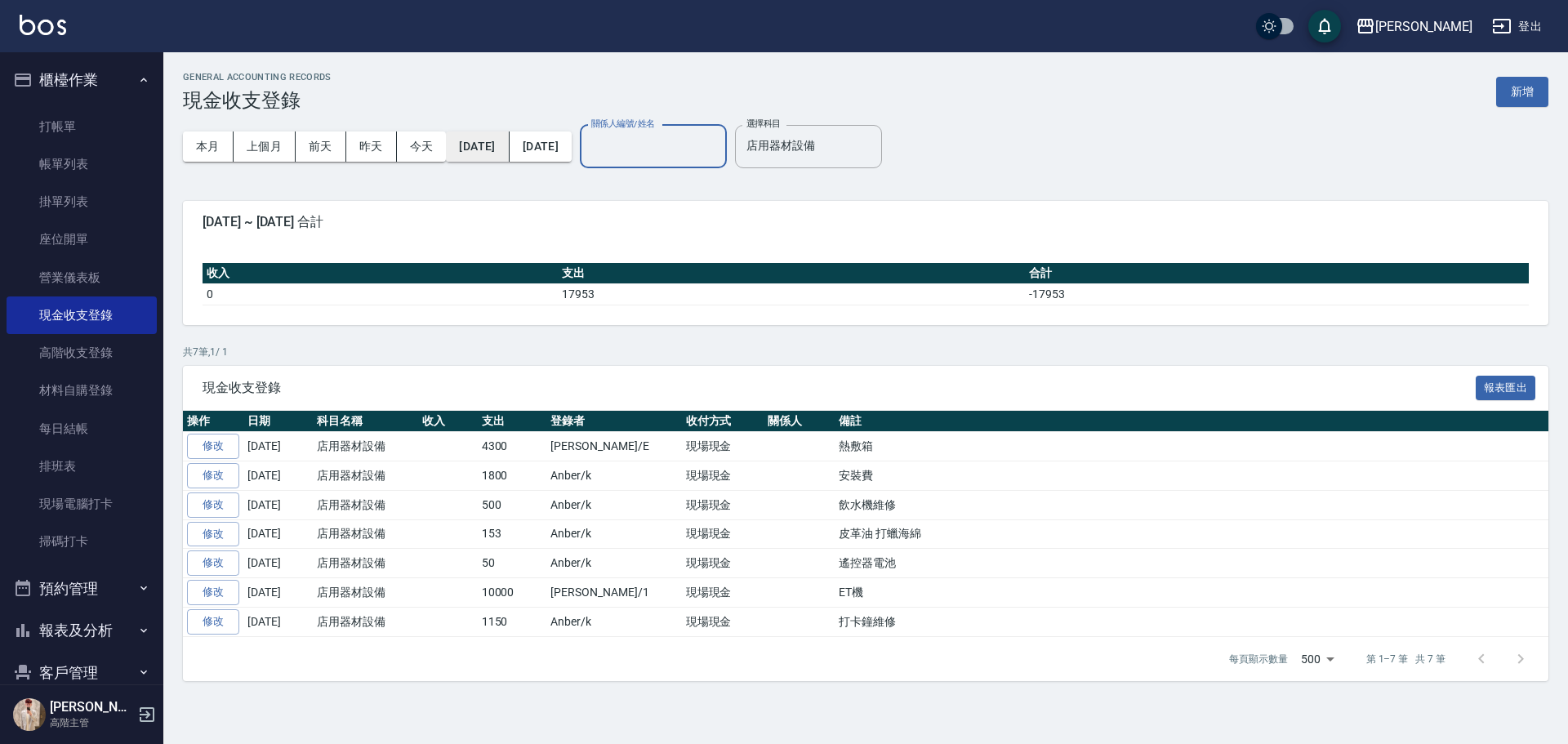
click at [509, 143] on button "[DATE]" at bounding box center [477, 146] width 63 height 30
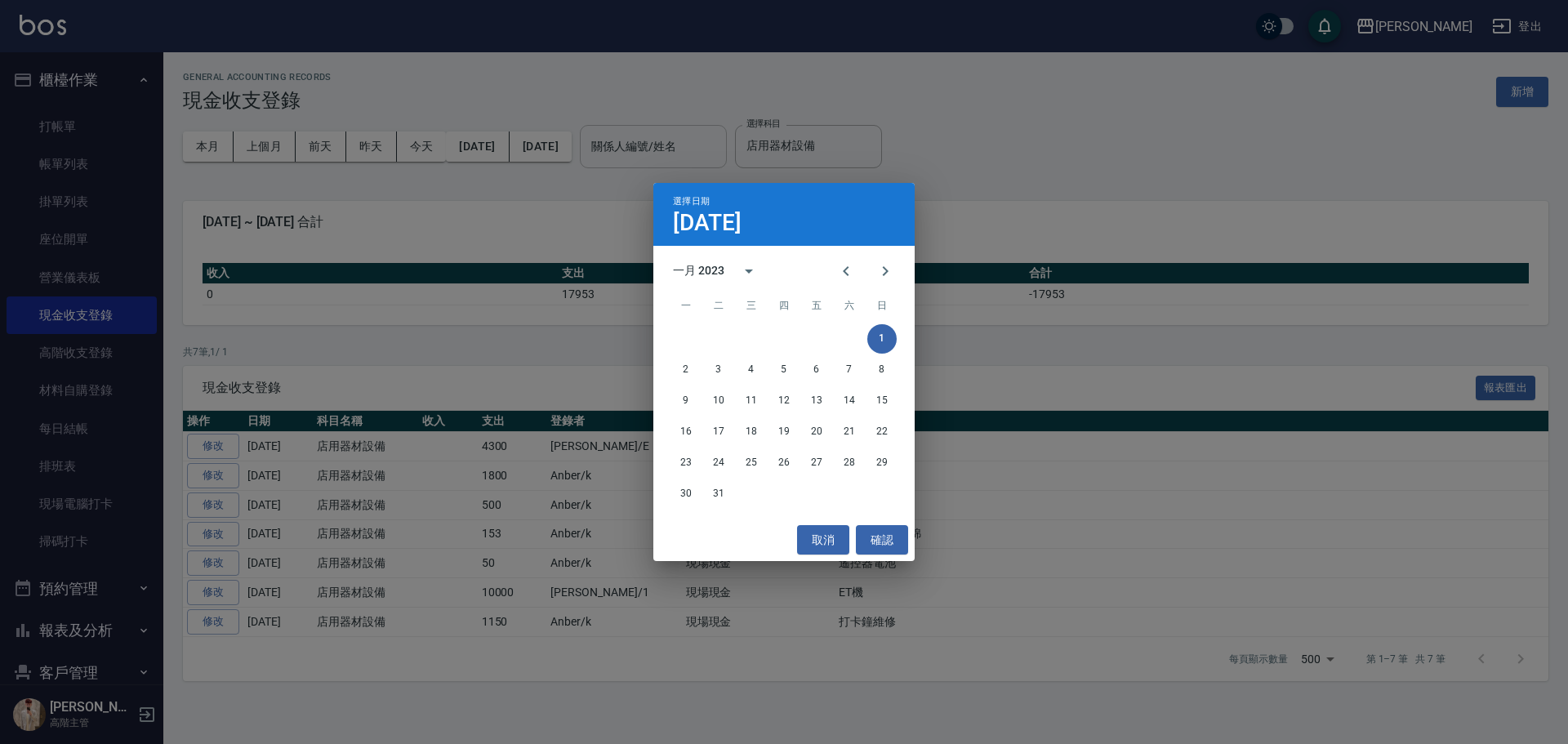
click at [697, 263] on div "一月 2023" at bounding box center [698, 271] width 51 height 17
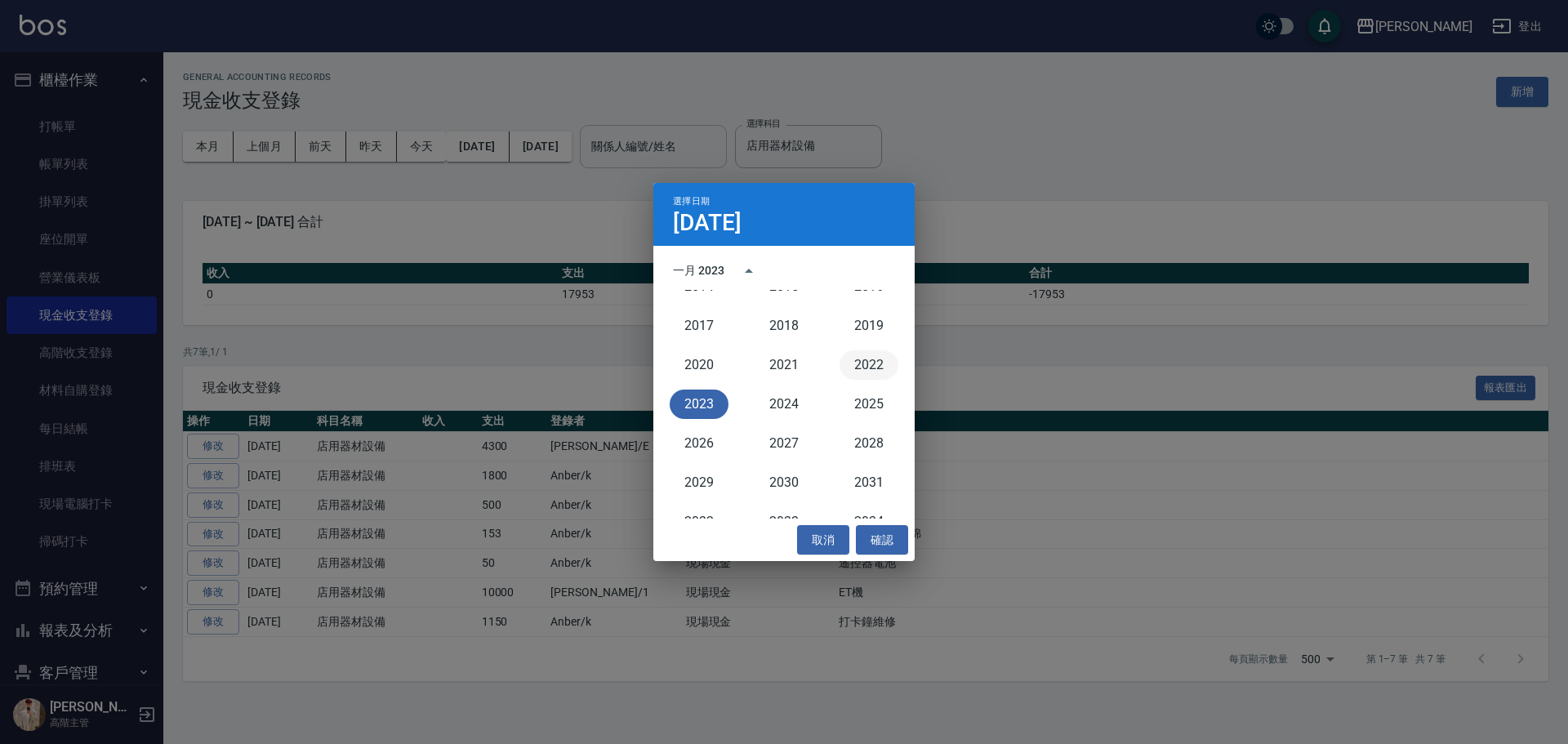
click at [848, 360] on button "2022" at bounding box center [869, 365] width 59 height 29
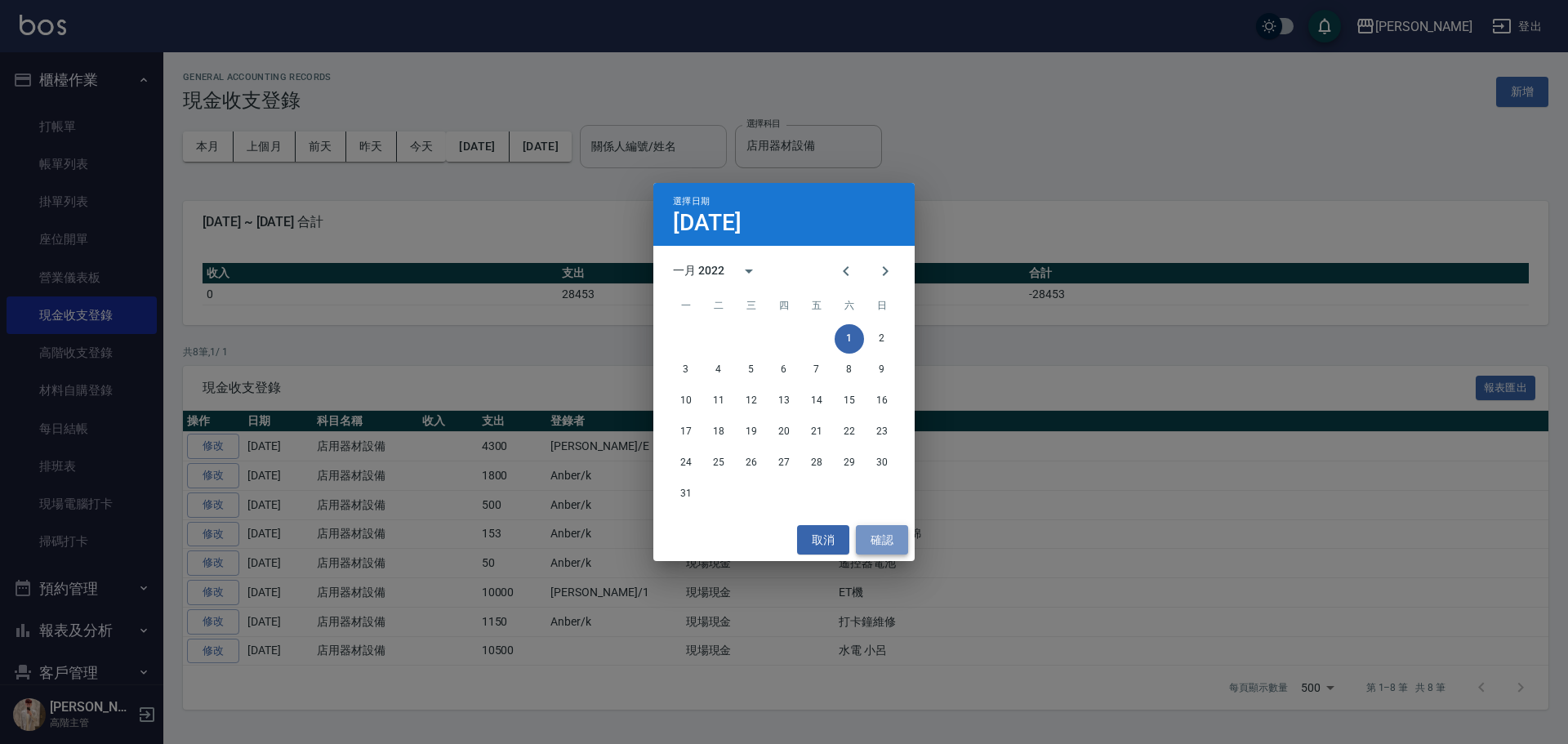
click at [876, 548] on button "確認" at bounding box center [882, 540] width 52 height 30
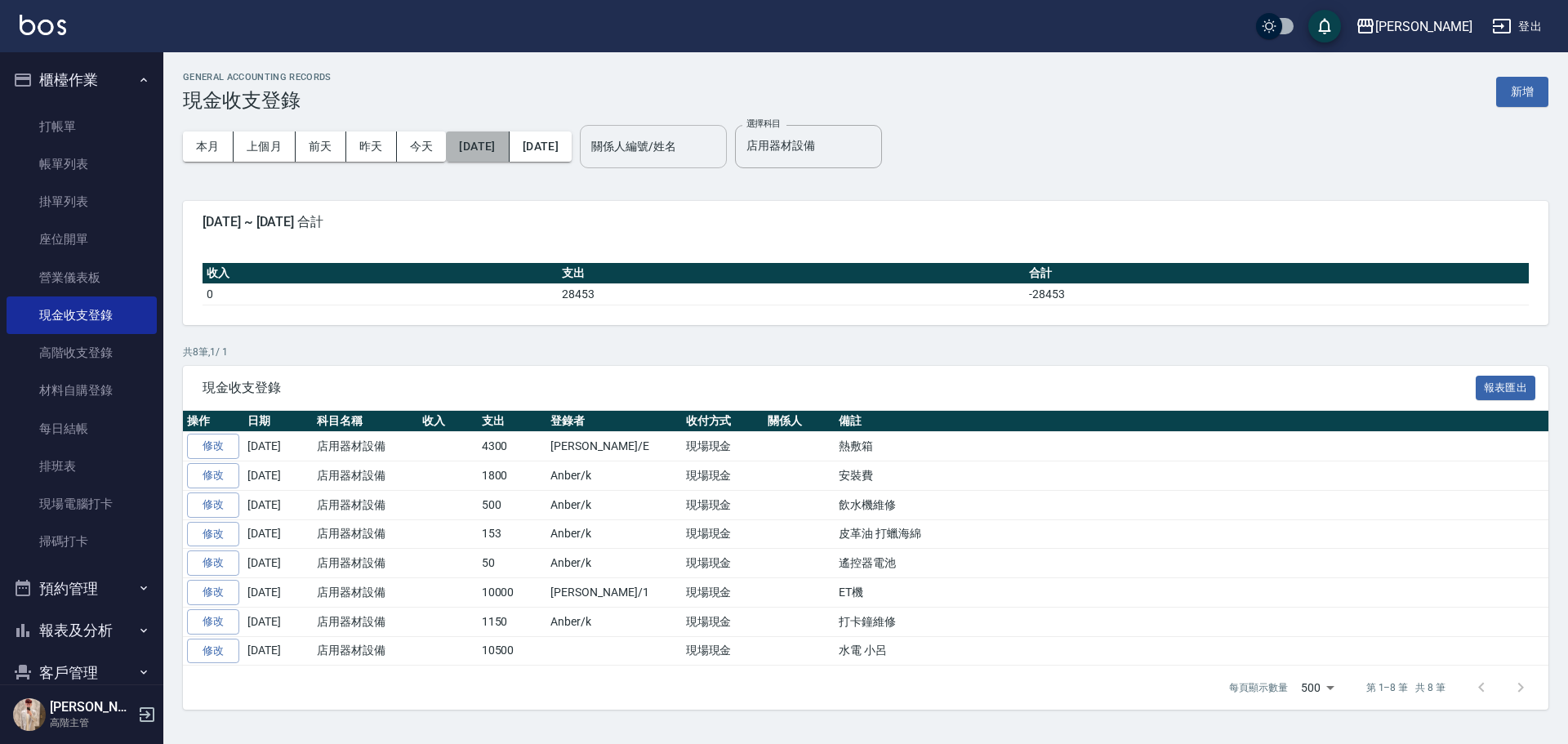
click at [478, 148] on button "[DATE]" at bounding box center [477, 146] width 63 height 30
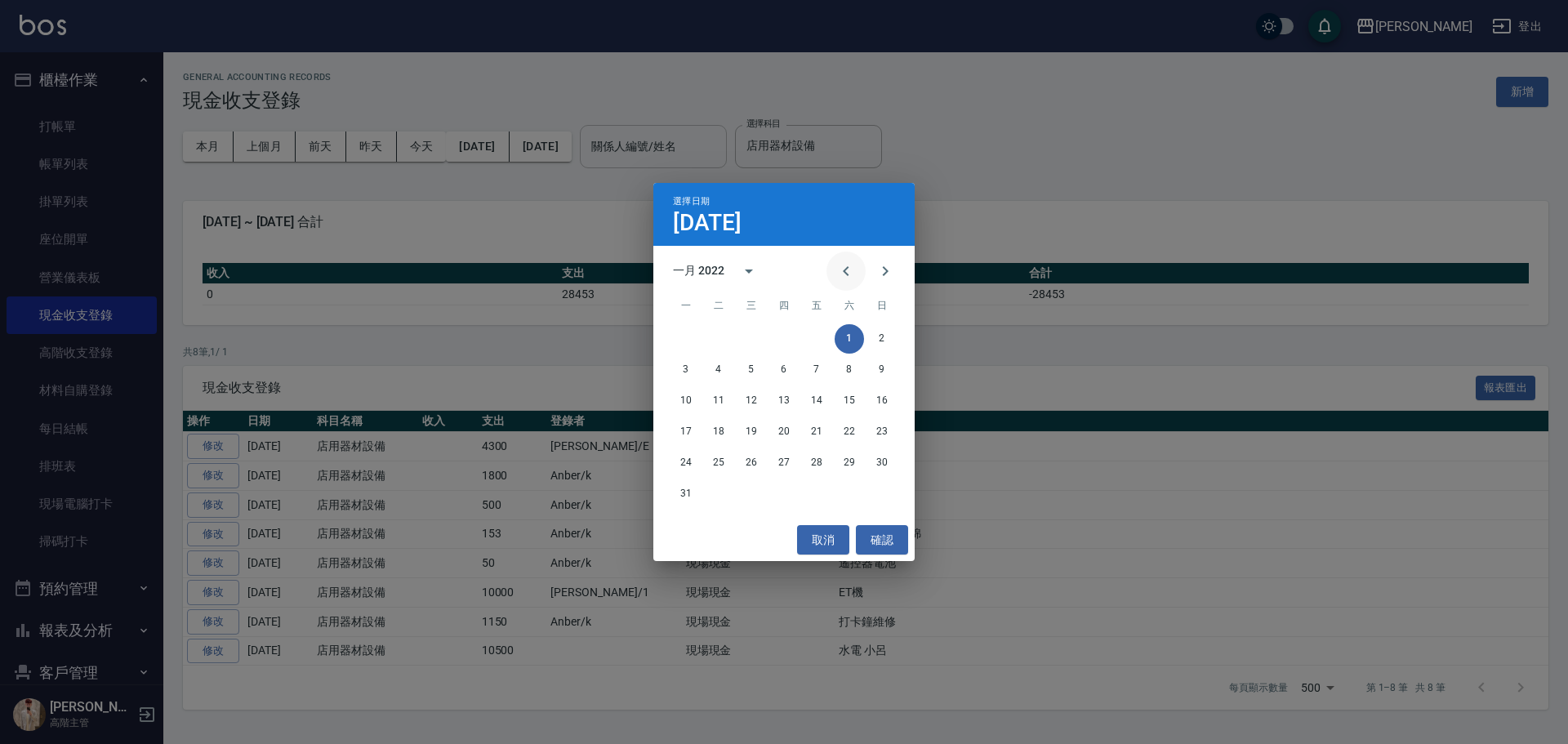
click at [845, 269] on icon "Previous month" at bounding box center [845, 270] width 6 height 9
click at [876, 268] on button "Next month" at bounding box center [885, 271] width 39 height 39
click at [713, 279] on div "一月 2022" at bounding box center [698, 271] width 51 height 17
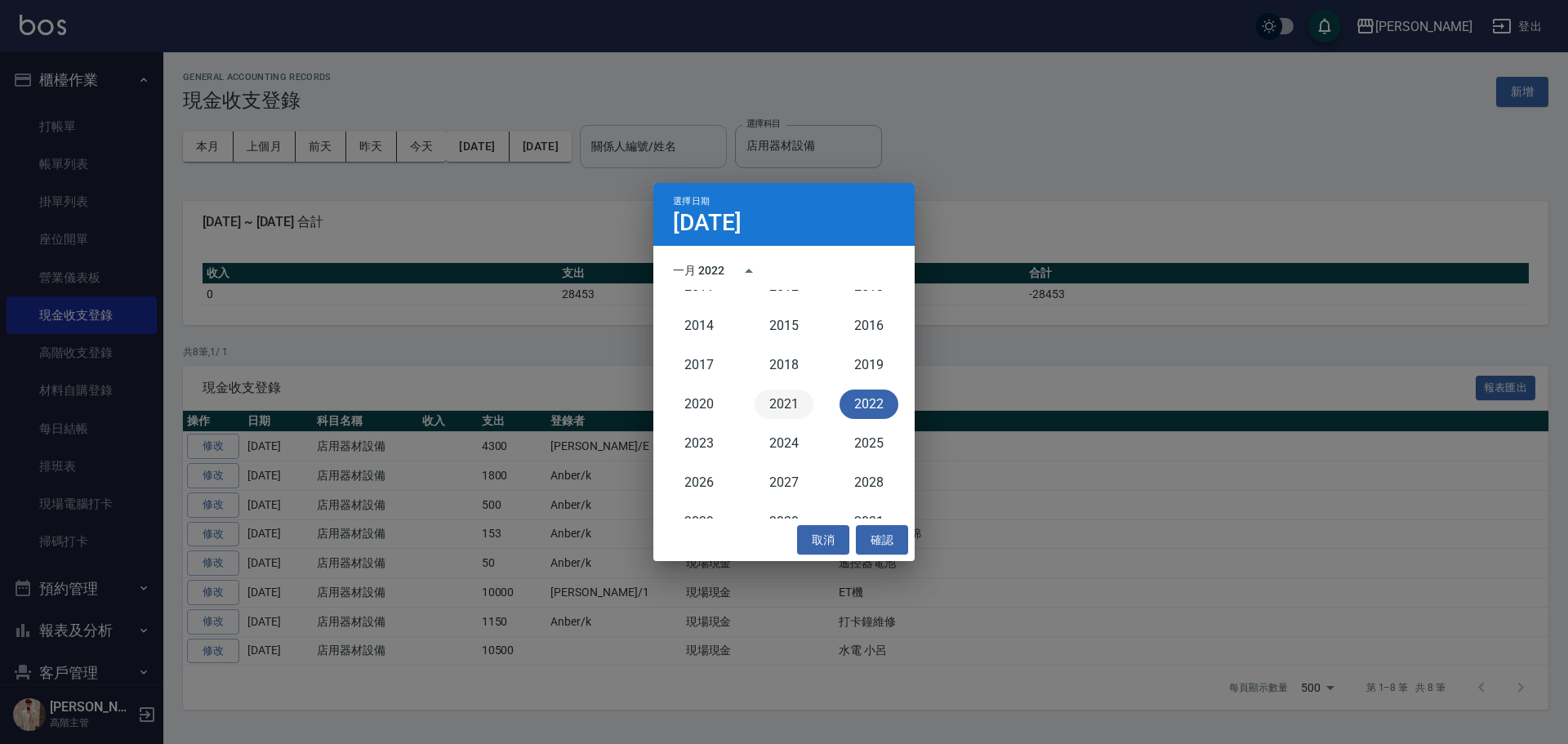
click at [784, 405] on button "2021" at bounding box center [784, 404] width 59 height 29
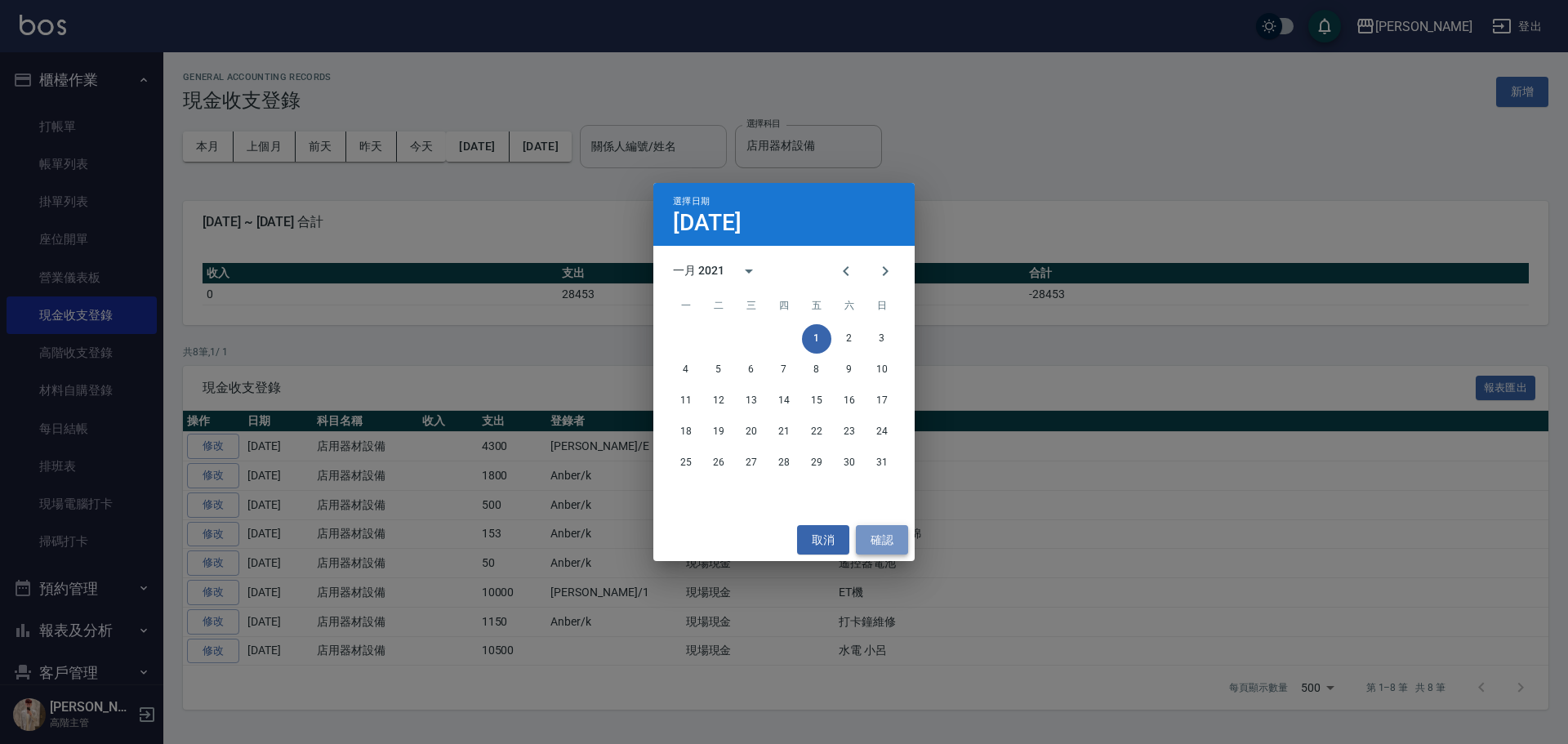
click at [878, 551] on button "確認" at bounding box center [882, 540] width 52 height 30
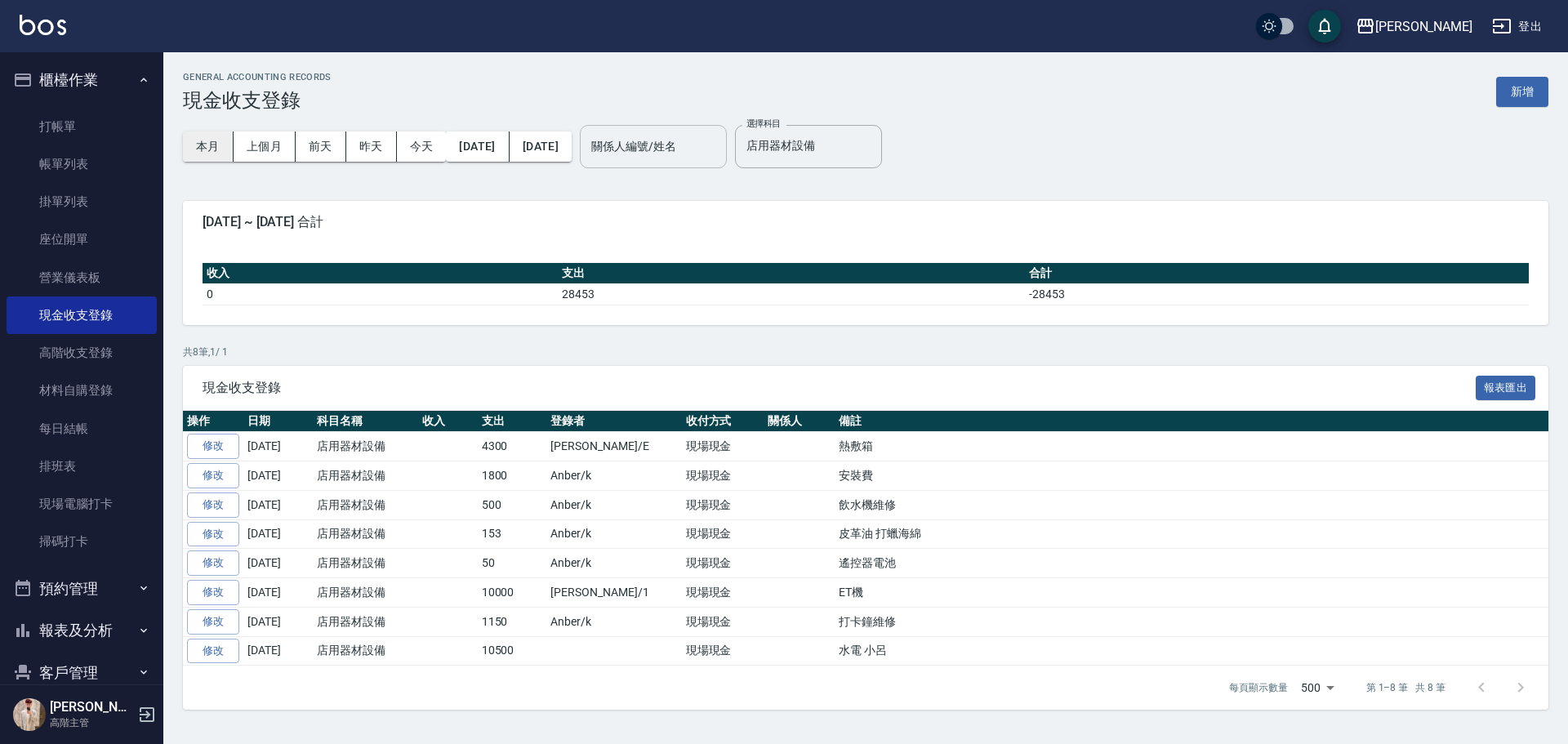
click at [213, 139] on button "本月" at bounding box center [208, 146] width 51 height 30
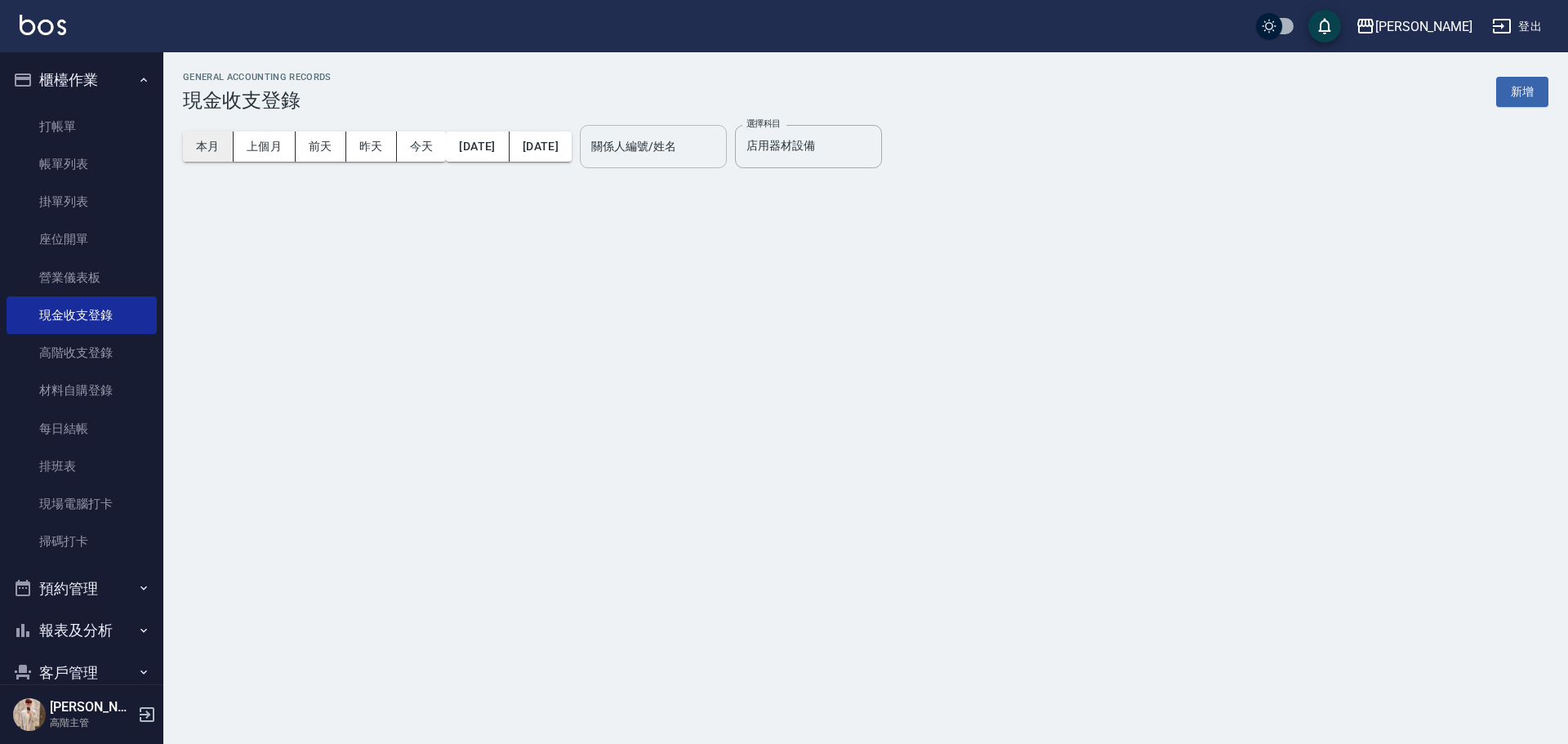
click at [212, 137] on button "本月" at bounding box center [208, 146] width 51 height 30
